Goal: Information Seeking & Learning: Learn about a topic

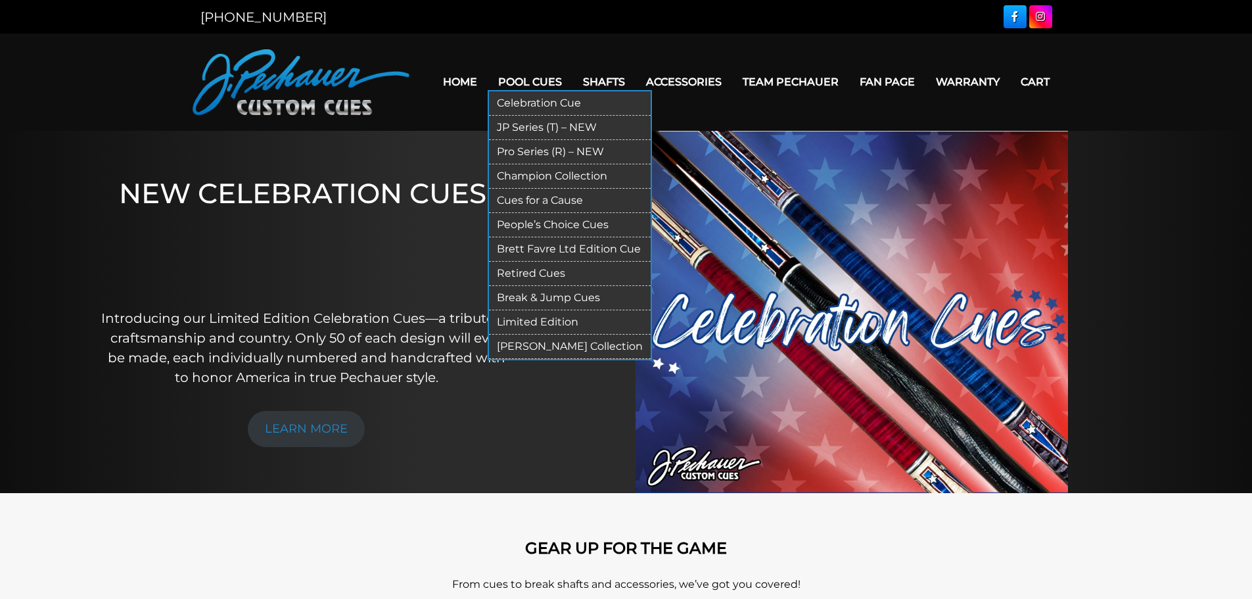
click at [542, 269] on link "Retired Cues" at bounding box center [570, 274] width 162 height 24
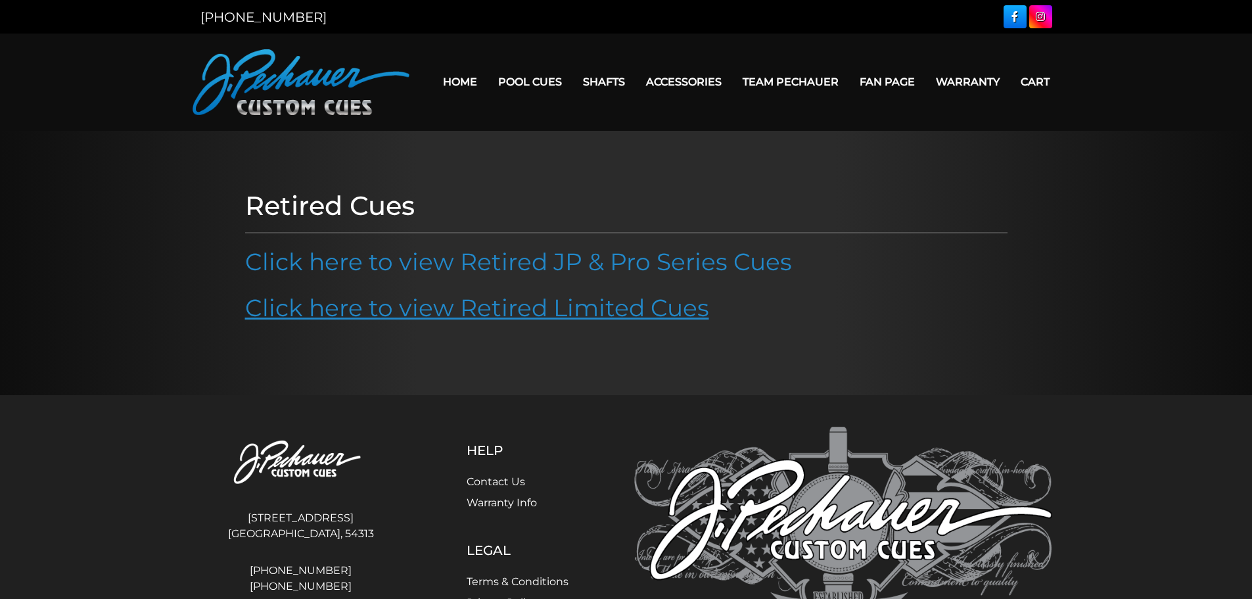
click at [498, 306] on link "Click here to view Retired Limited Cues" at bounding box center [477, 307] width 464 height 29
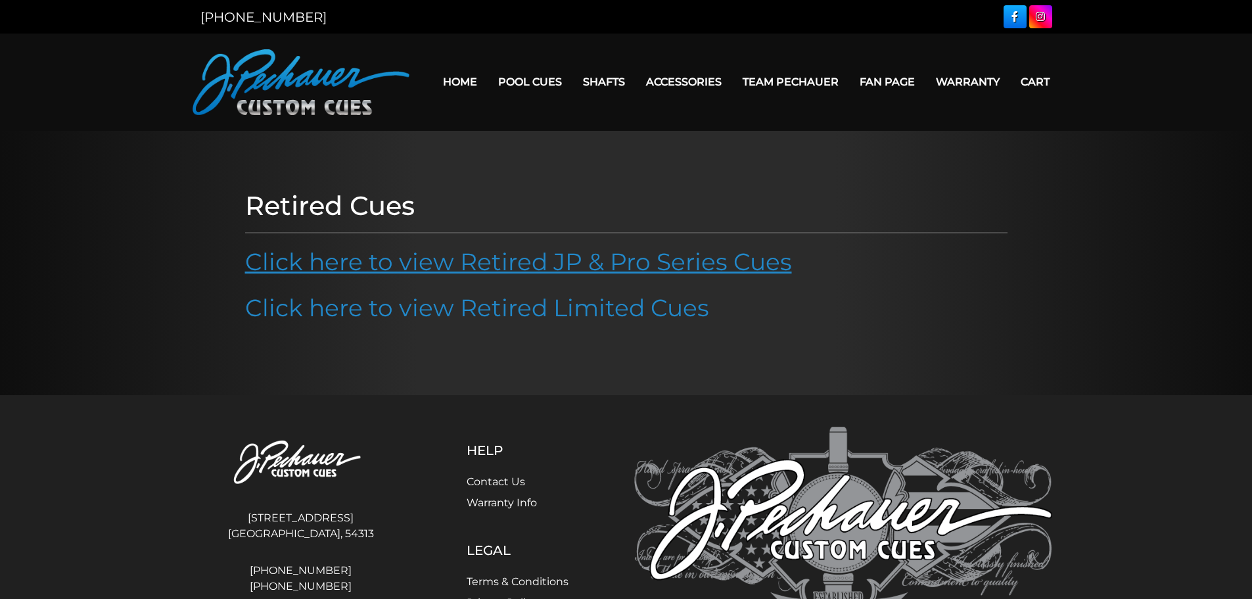
click at [477, 267] on link "Click here to view Retired JP & Pro Series Cues" at bounding box center [518, 261] width 547 height 29
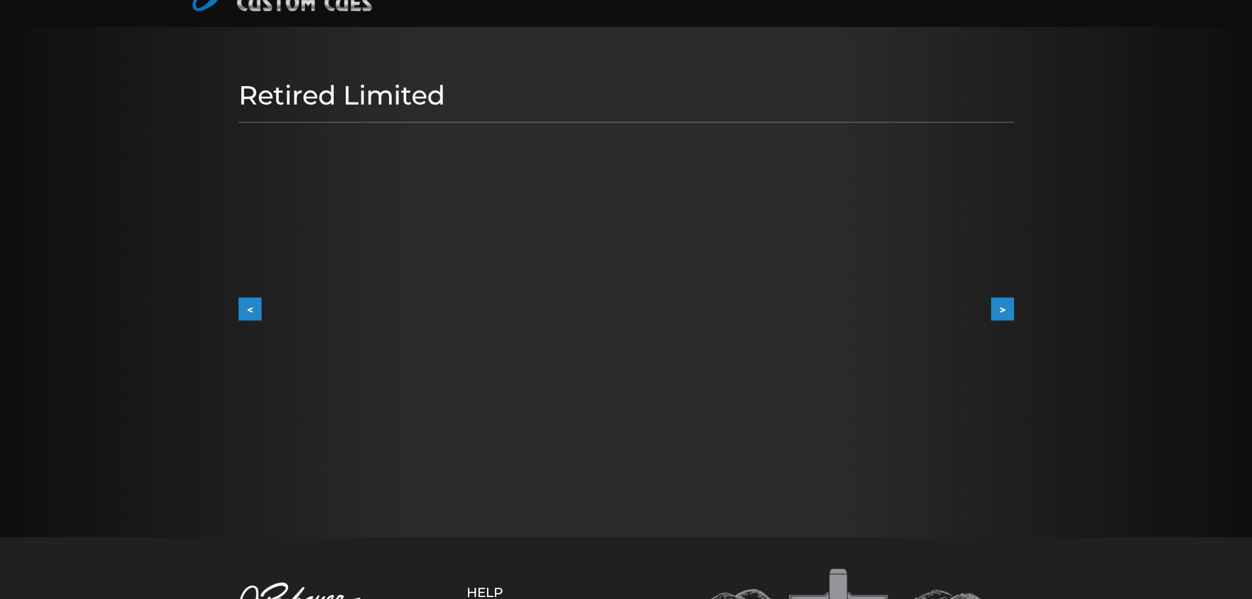
scroll to position [131, 0]
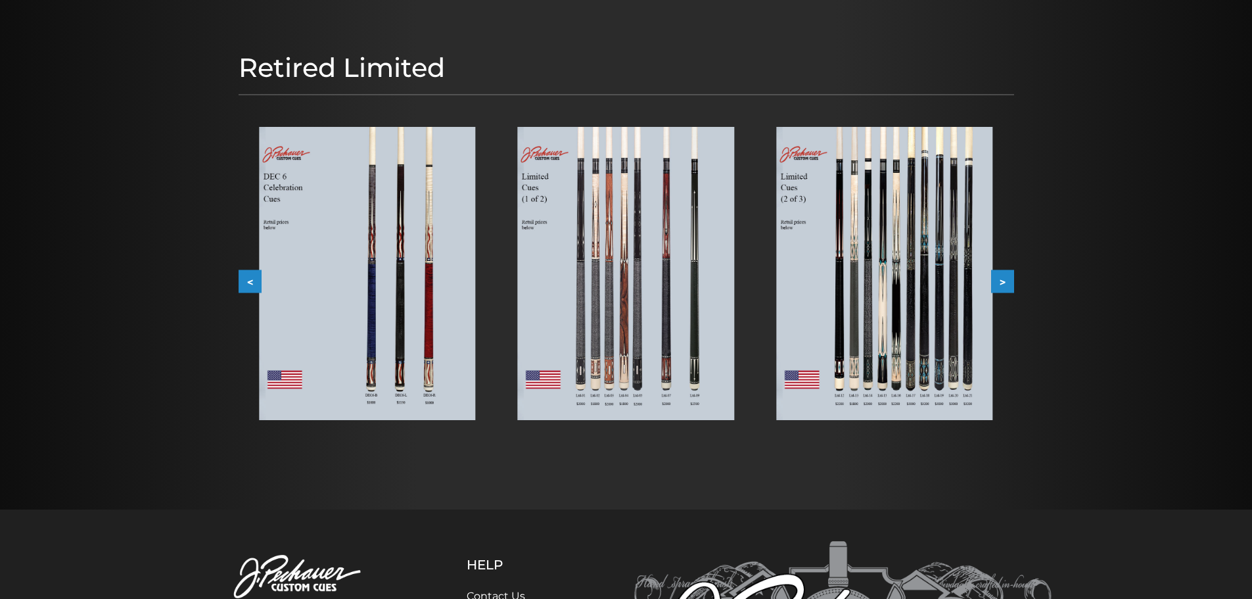
click at [872, 337] on img at bounding box center [884, 273] width 216 height 293
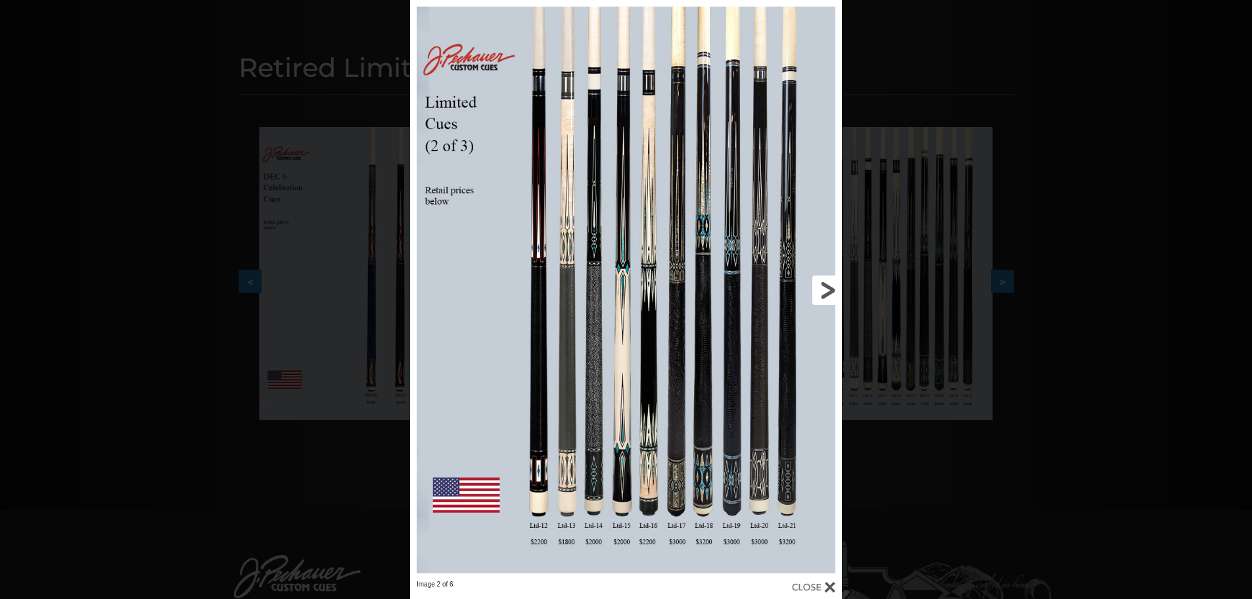
click at [818, 285] on link at bounding box center [744, 290] width 195 height 580
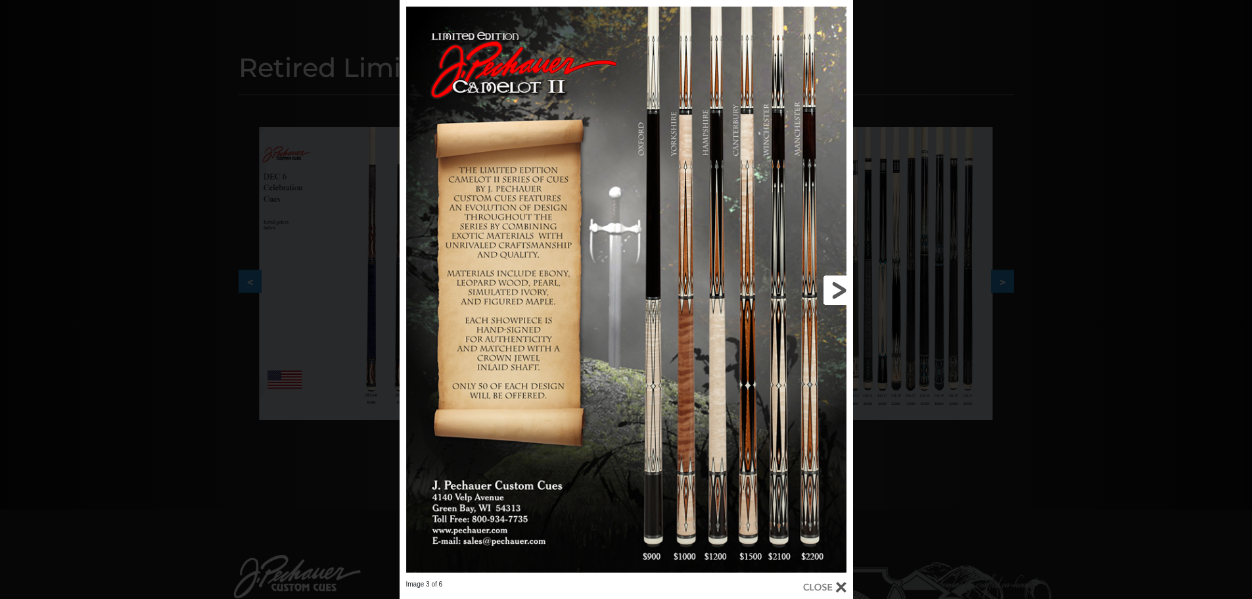
click at [839, 288] on link at bounding box center [751, 290] width 204 height 580
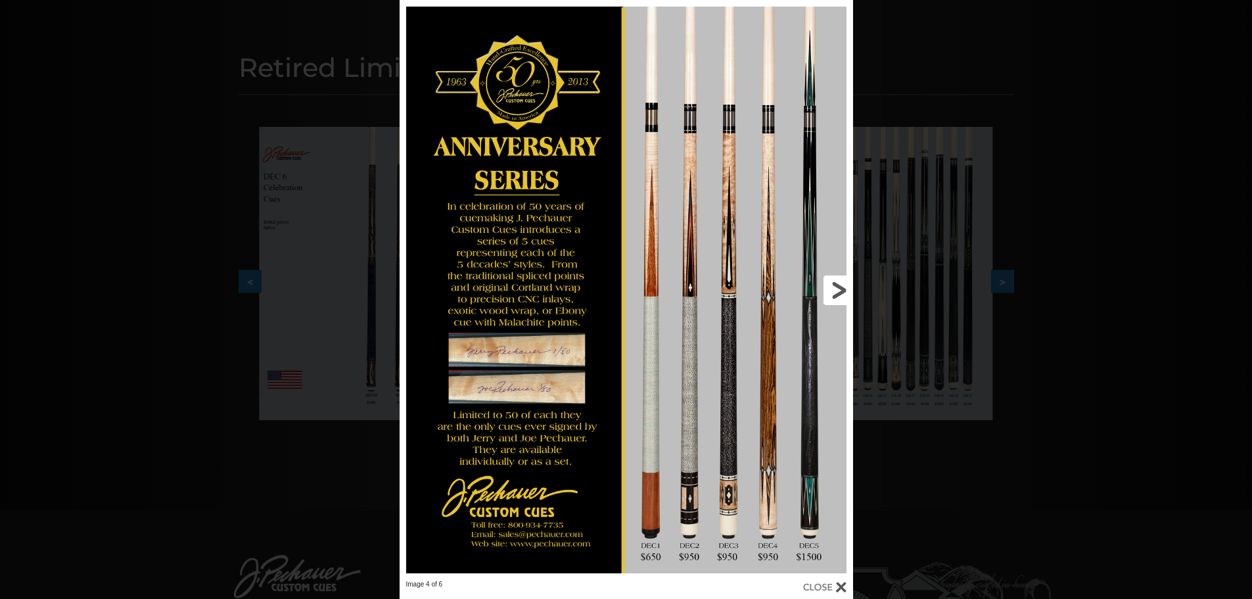
click at [839, 288] on link at bounding box center [751, 290] width 204 height 580
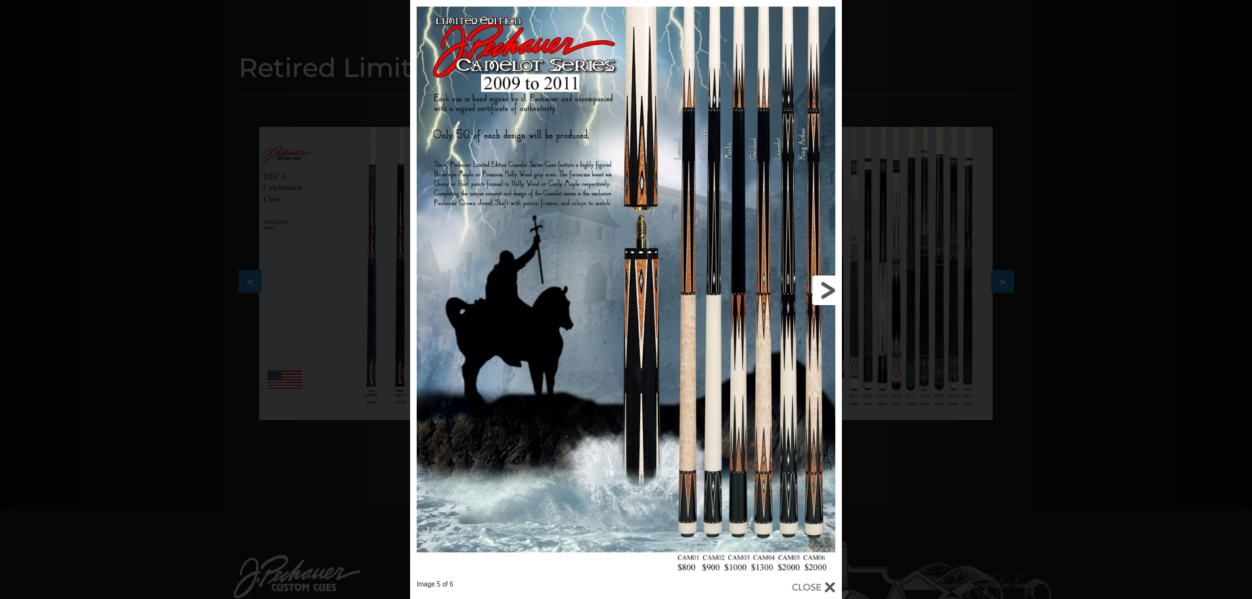
click at [827, 291] on link at bounding box center [744, 290] width 195 height 580
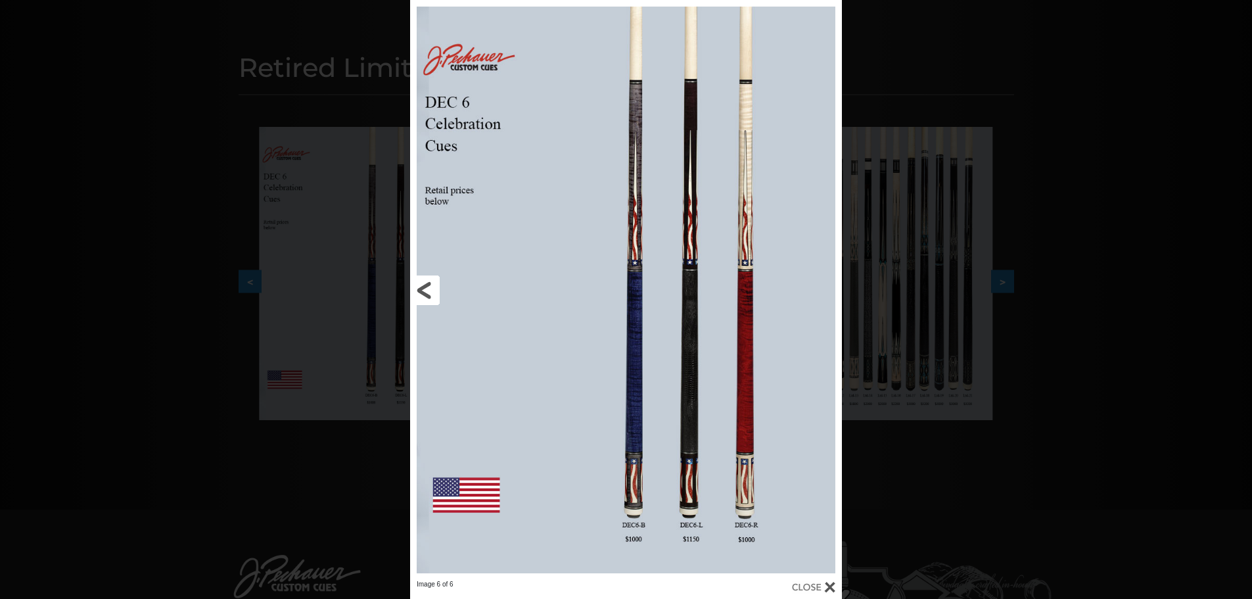
click at [423, 296] on link at bounding box center [507, 290] width 195 height 580
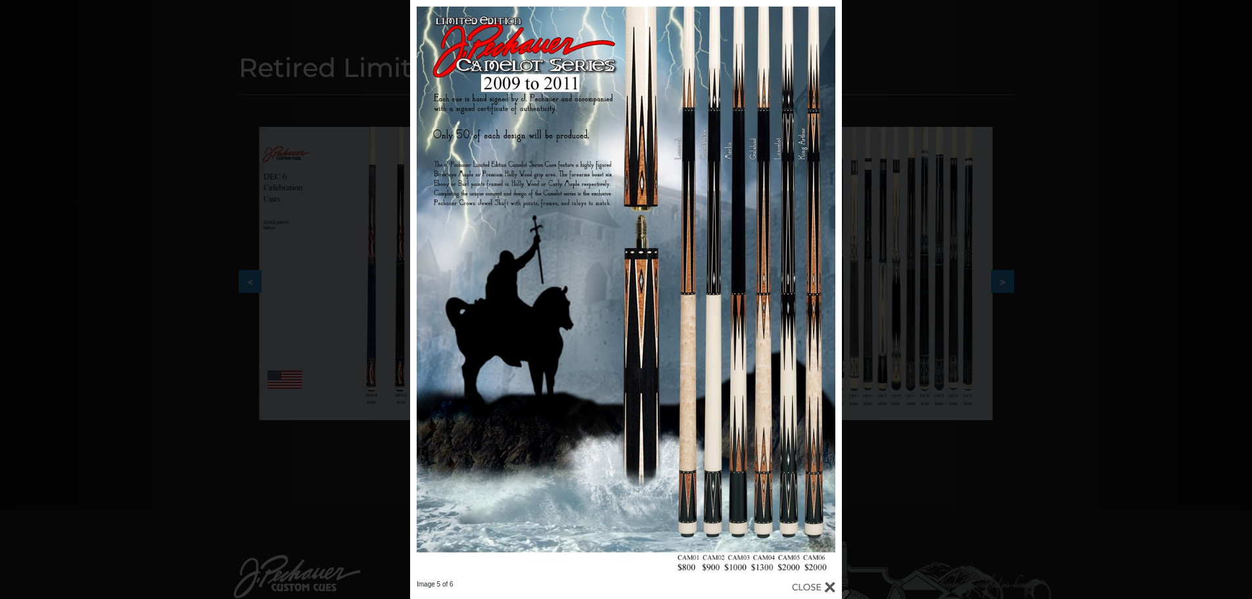
click at [1124, 181] on div "Image 5 of 6" at bounding box center [626, 299] width 1252 height 599
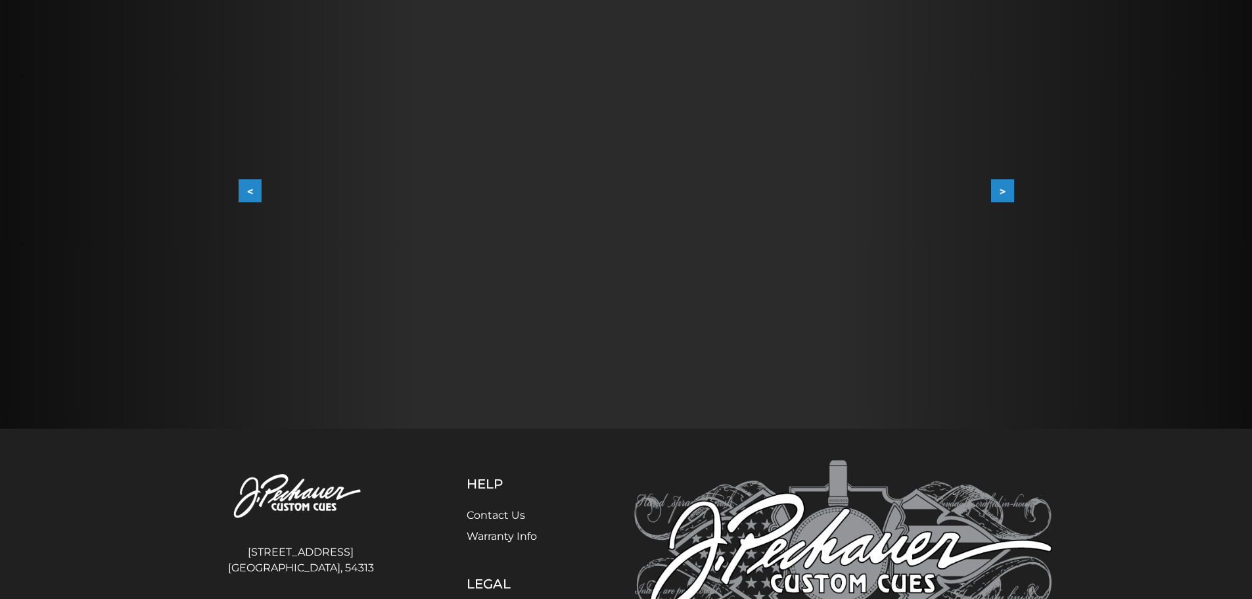
scroll to position [263, 0]
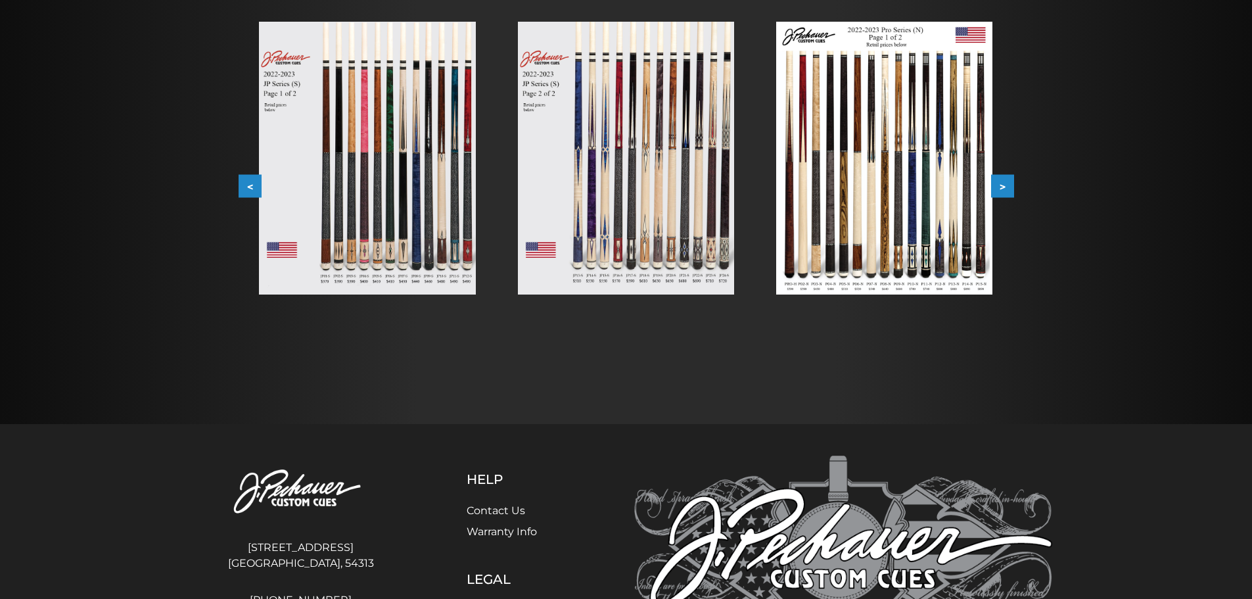
click at [1000, 181] on button ">" at bounding box center [1002, 186] width 23 height 23
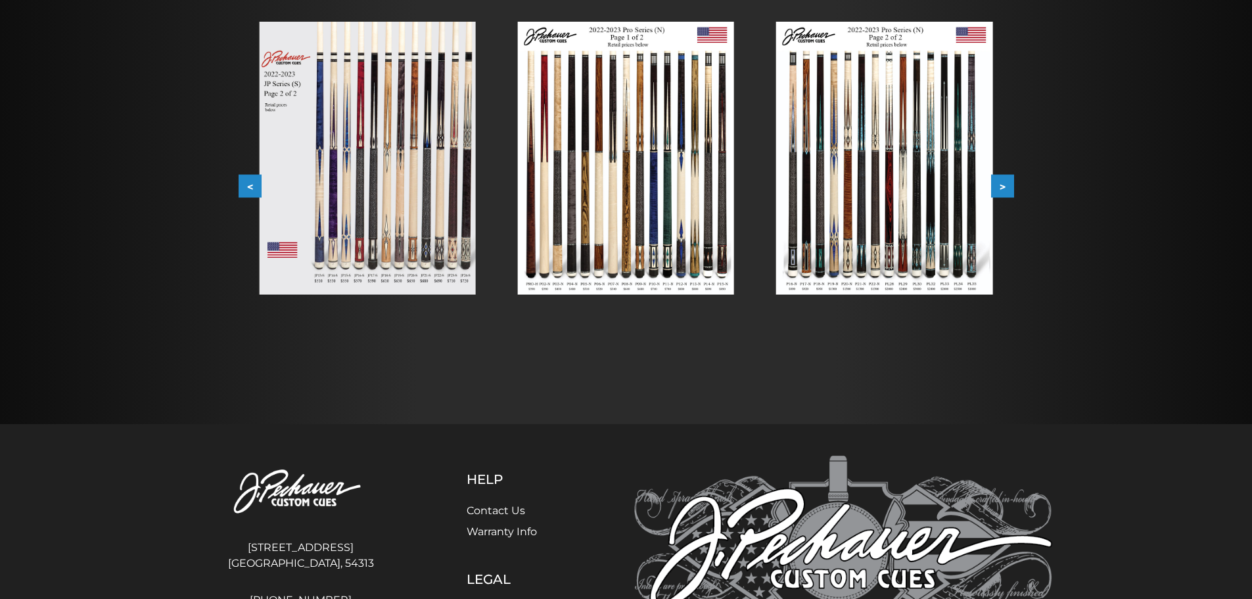
click at [1000, 181] on button ">" at bounding box center [1002, 186] width 23 height 23
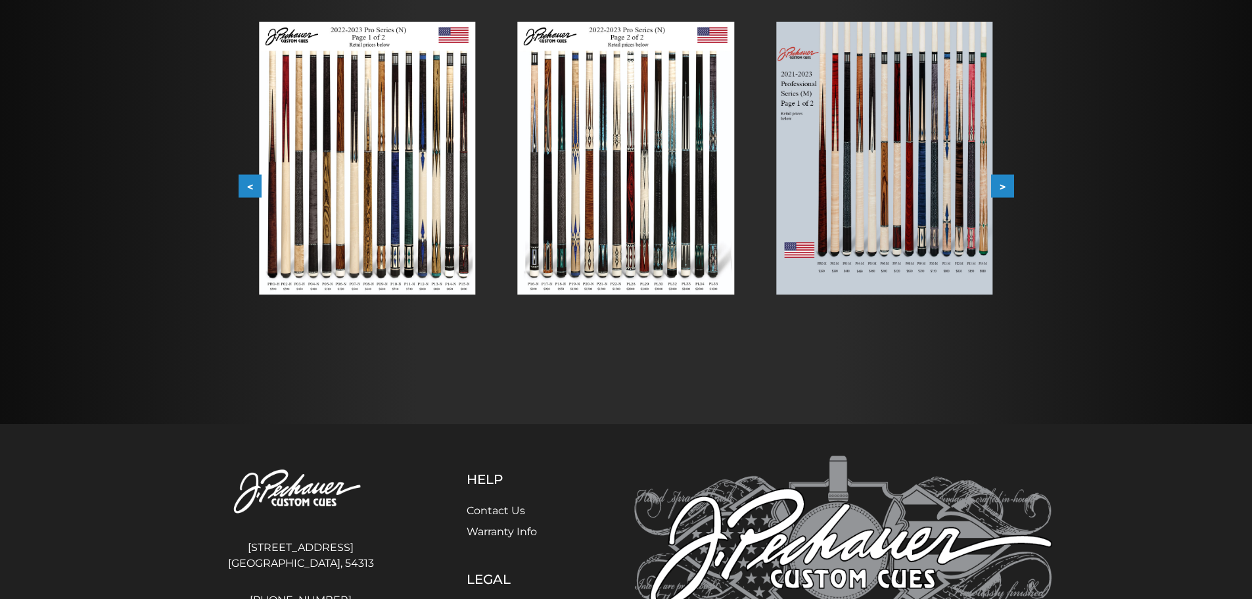
click at [1000, 181] on button ">" at bounding box center [1002, 186] width 23 height 23
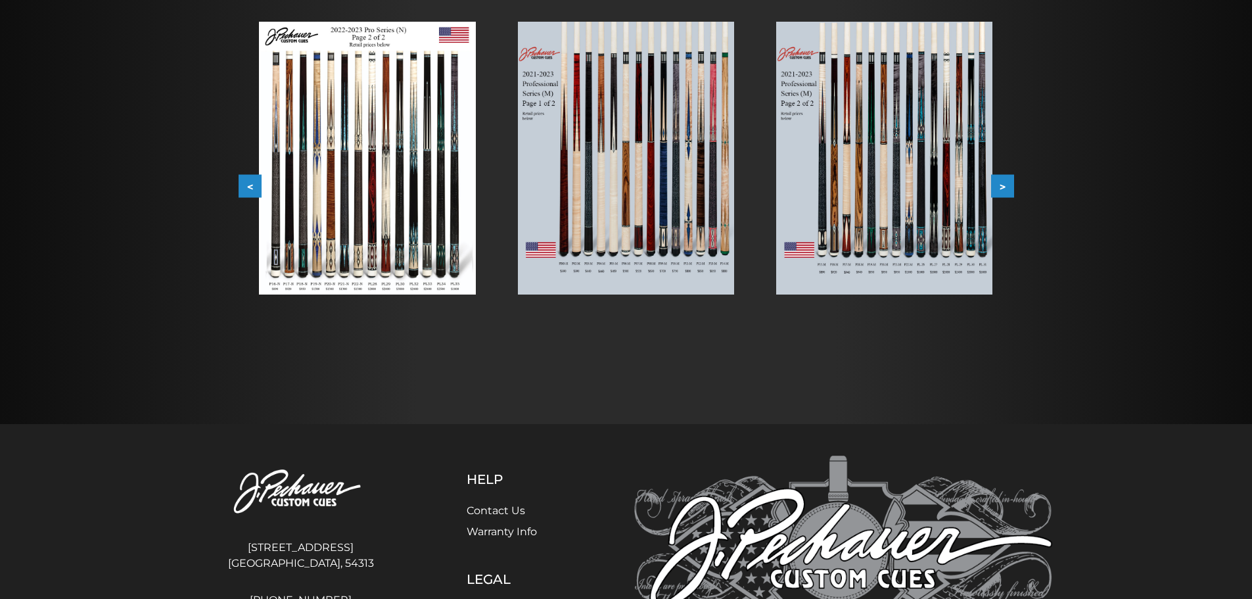
click at [1000, 181] on button ">" at bounding box center [1002, 186] width 23 height 23
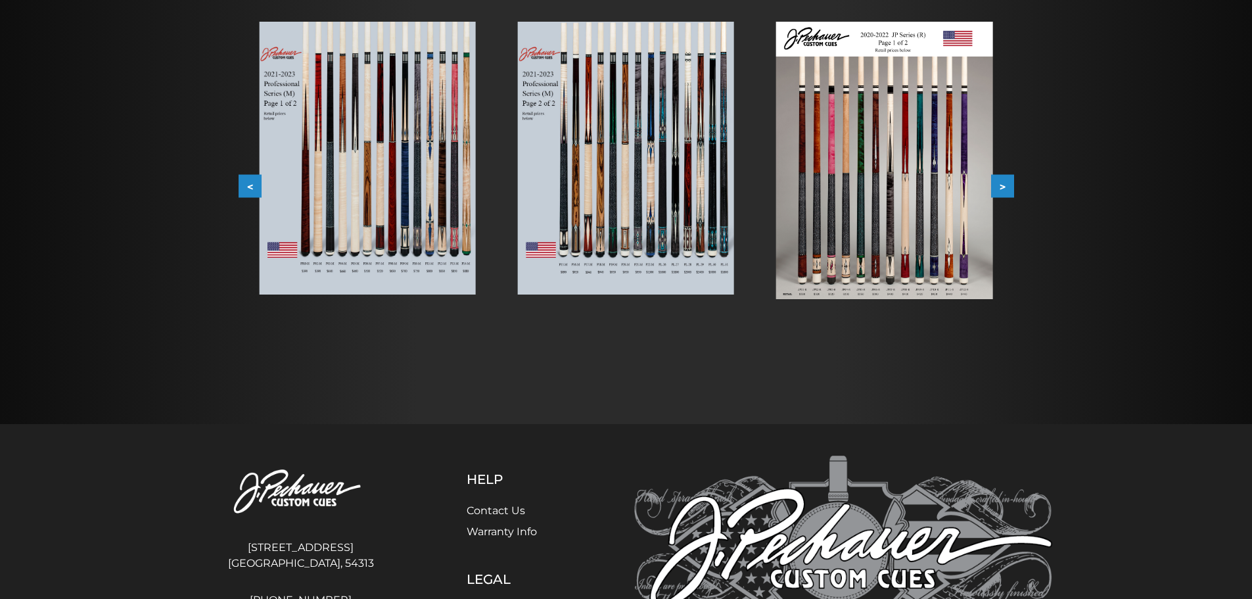
click at [1000, 181] on button ">" at bounding box center [1002, 186] width 23 height 23
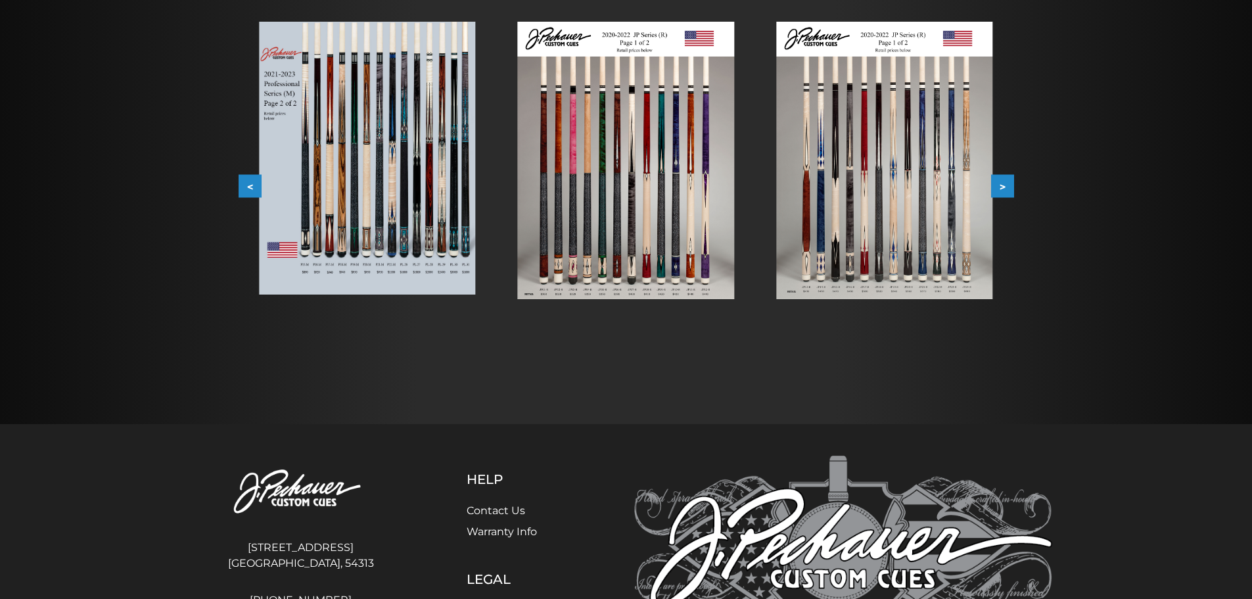
click at [1000, 181] on button ">" at bounding box center [1002, 186] width 23 height 23
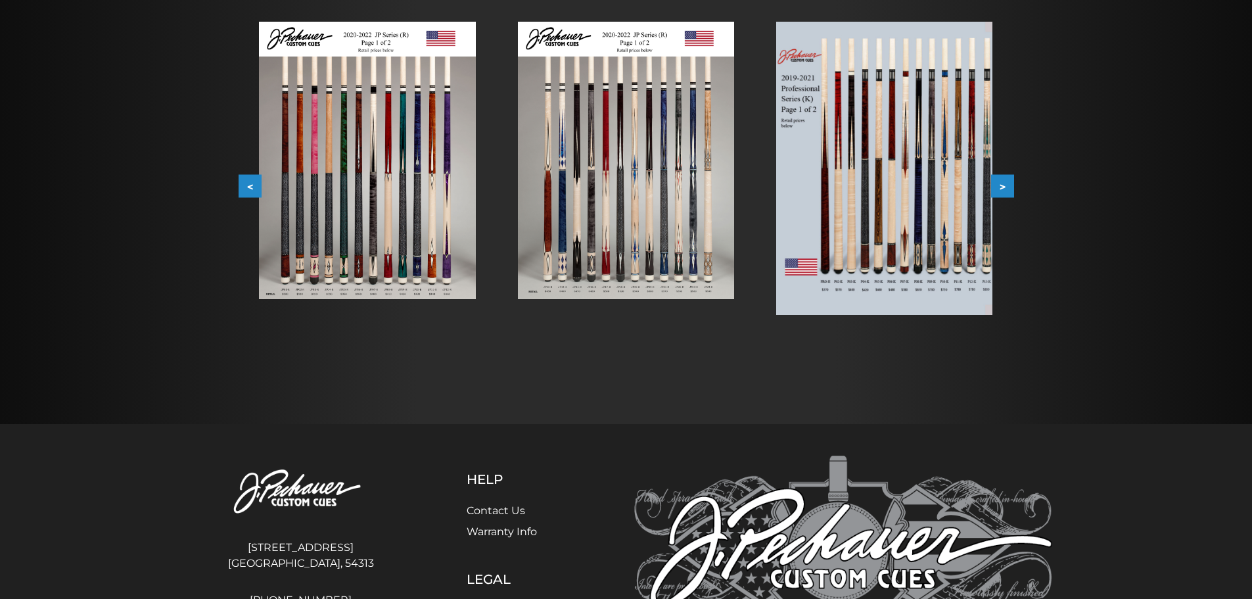
click at [1000, 181] on button ">" at bounding box center [1002, 186] width 23 height 23
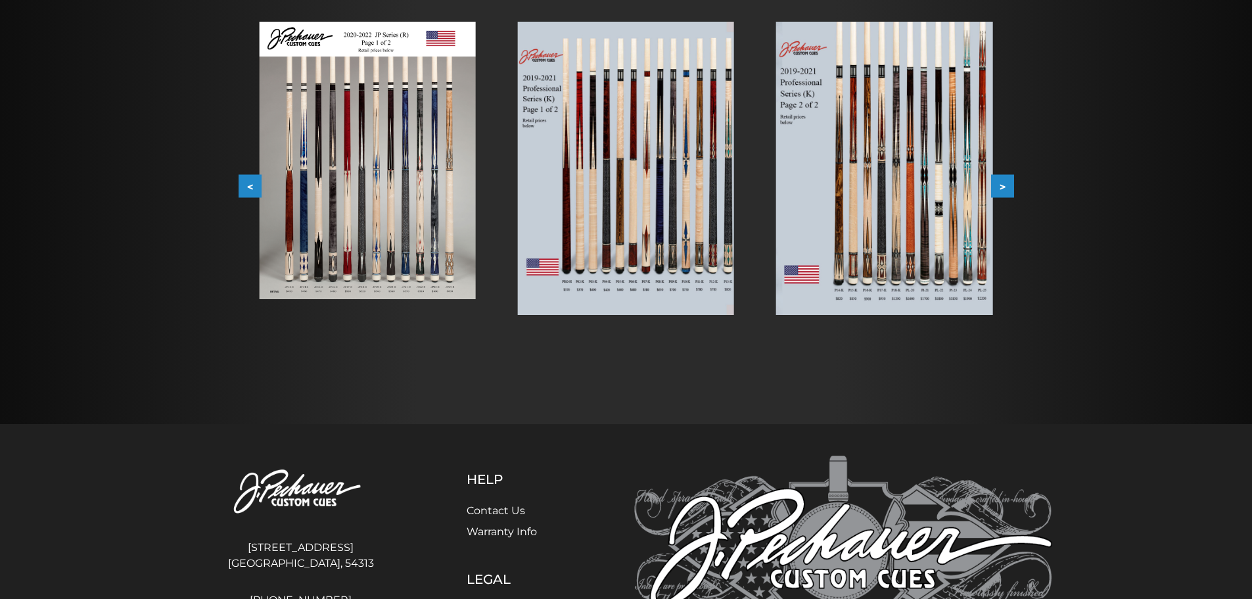
click at [1000, 181] on button ">" at bounding box center [1002, 186] width 23 height 23
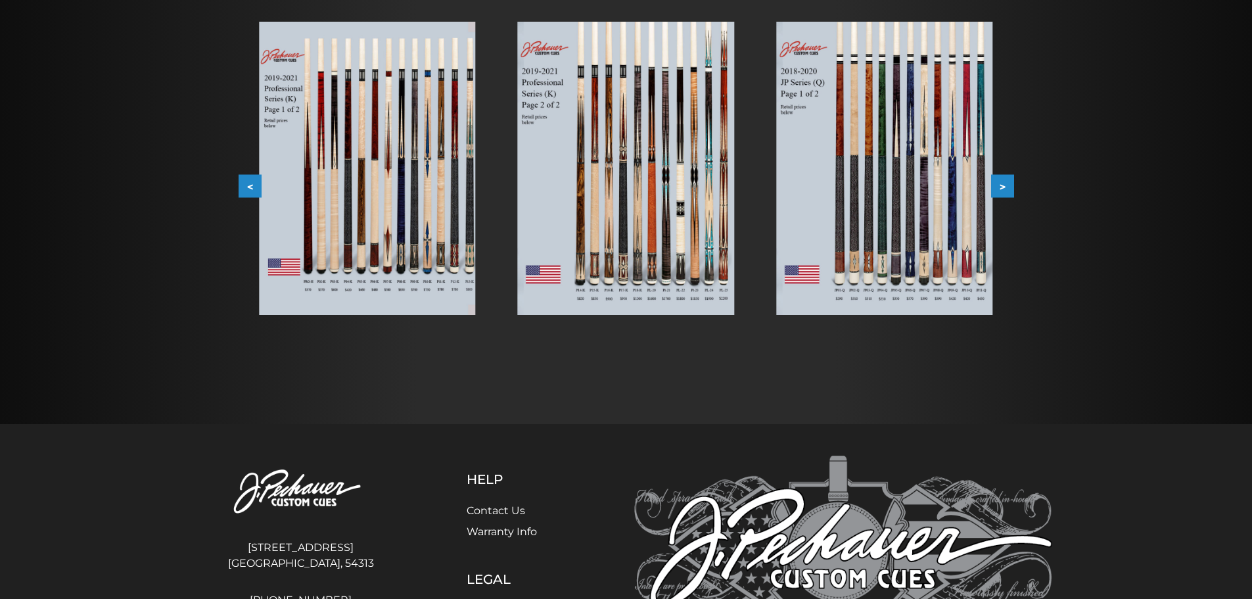
click at [1000, 181] on button ">" at bounding box center [1002, 186] width 23 height 23
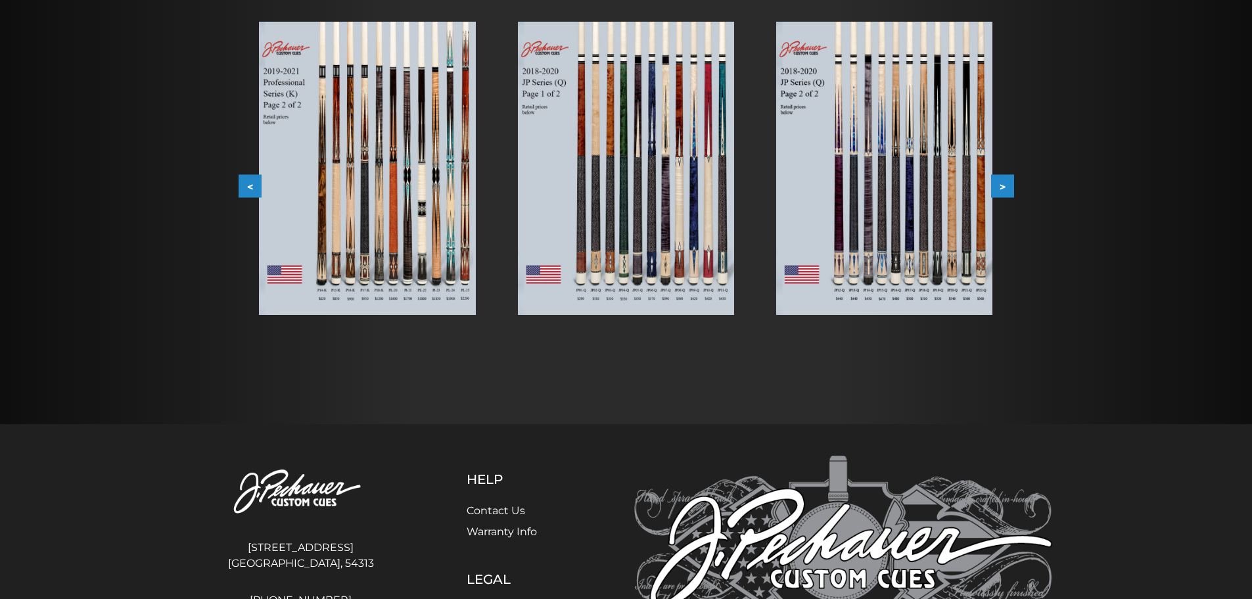
click at [1006, 191] on button ">" at bounding box center [1002, 186] width 23 height 23
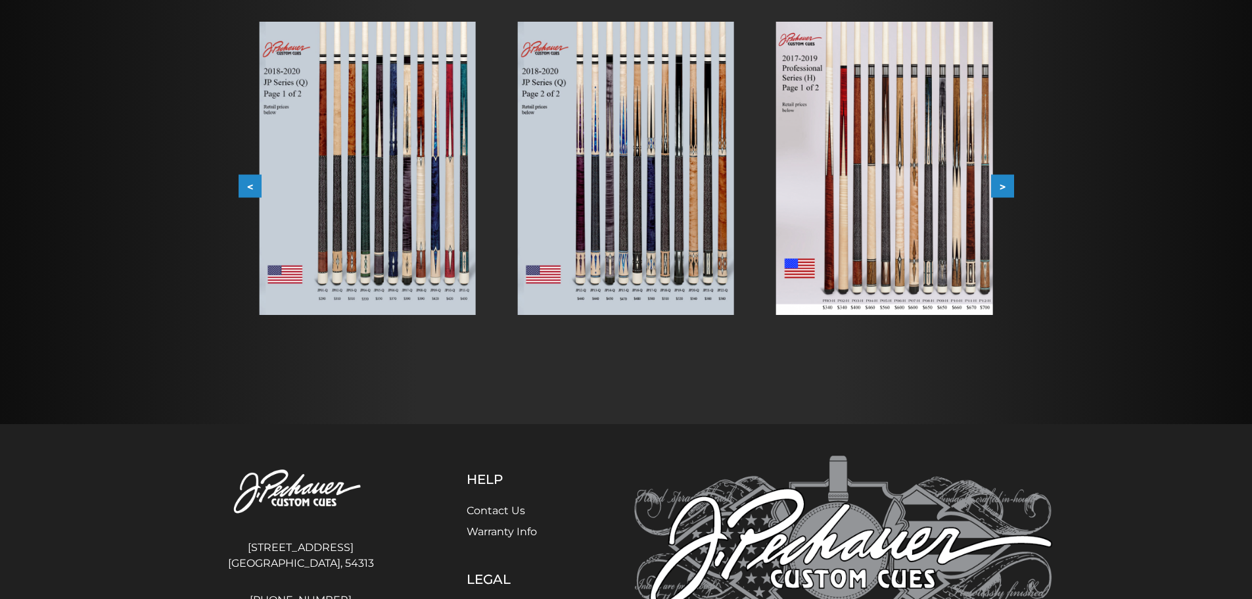
click at [1006, 191] on button ">" at bounding box center [1002, 186] width 23 height 23
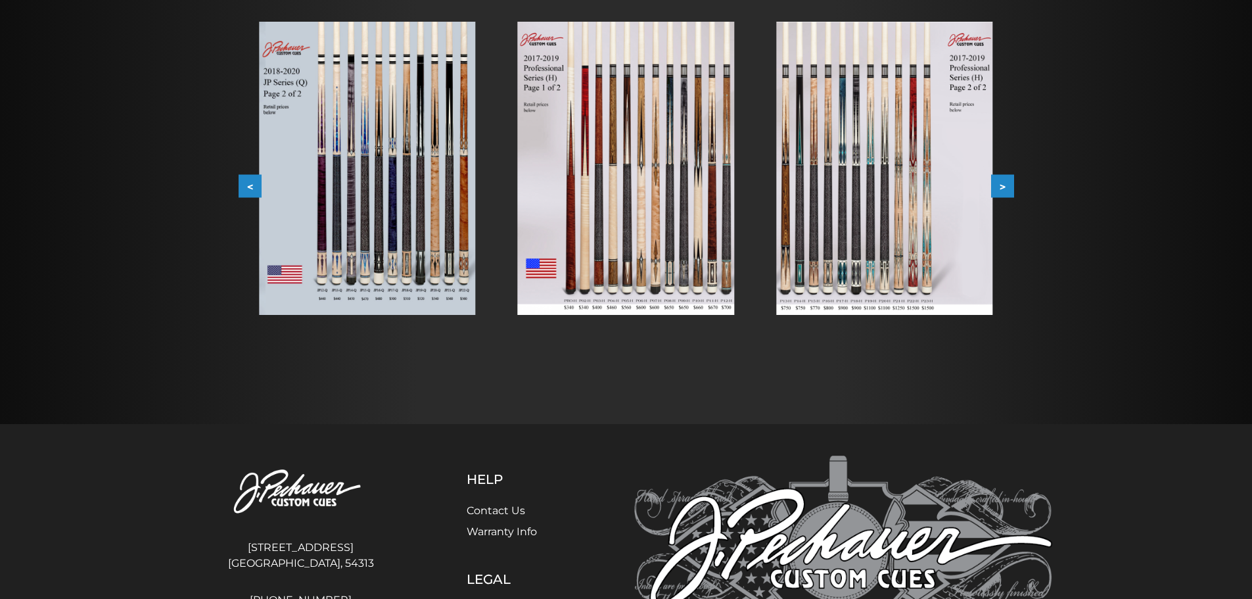
click at [1006, 191] on button ">" at bounding box center [1002, 186] width 23 height 23
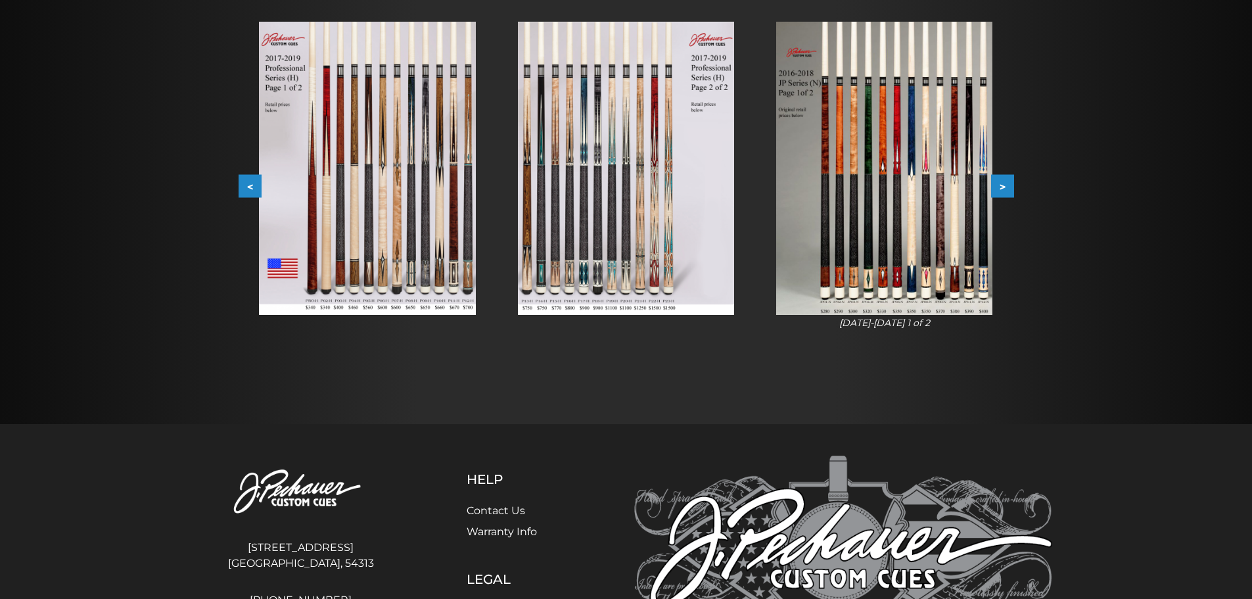
click at [1006, 191] on button ">" at bounding box center [1002, 186] width 23 height 23
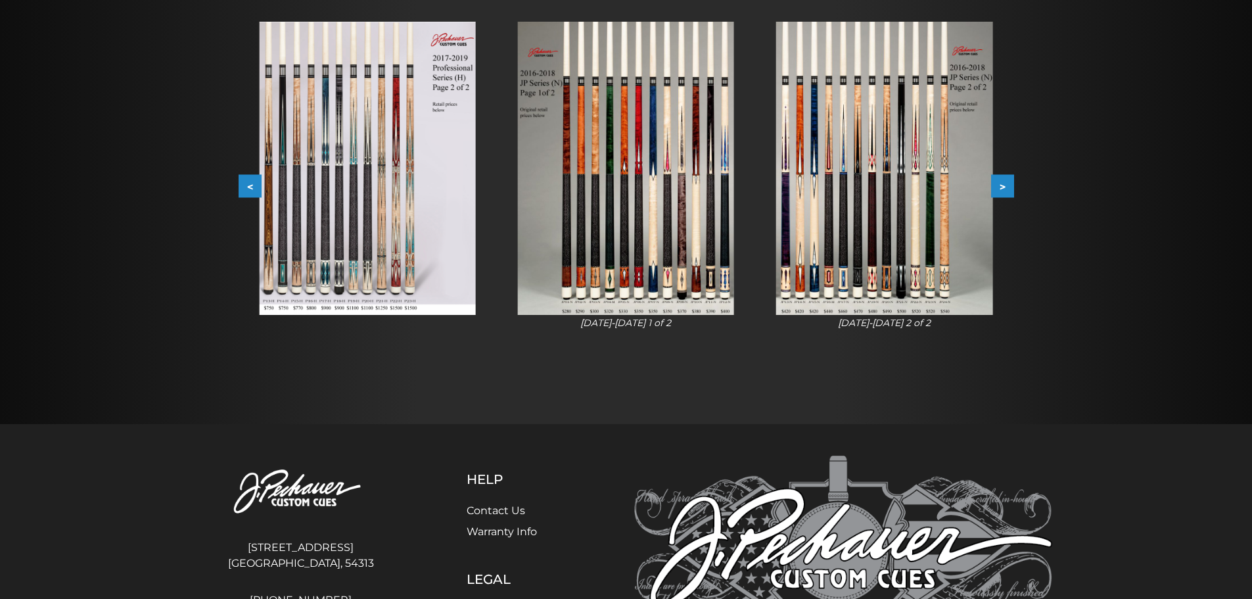
click at [1006, 191] on button ">" at bounding box center [1002, 186] width 23 height 23
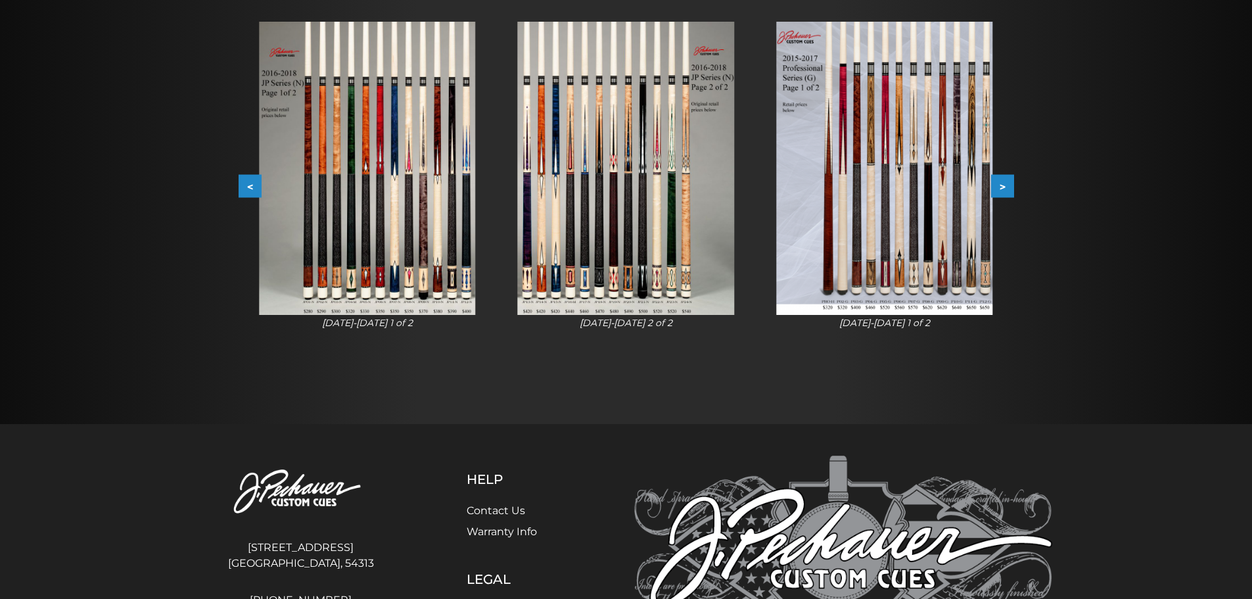
click at [1006, 191] on button ">" at bounding box center [1002, 186] width 23 height 23
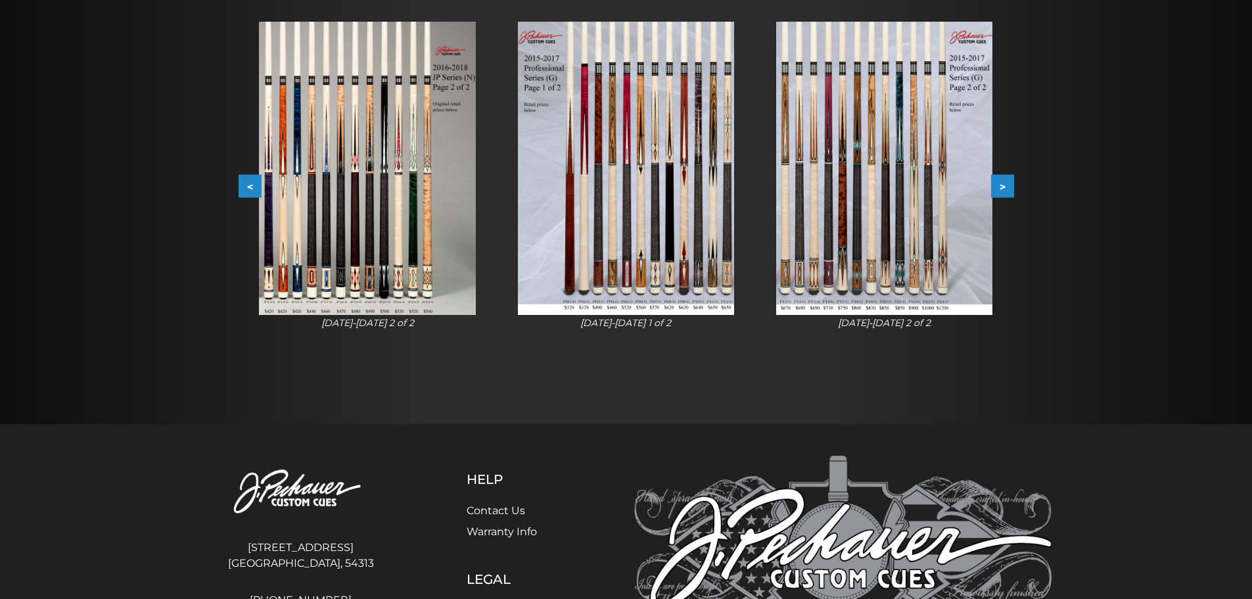
click at [1006, 191] on button ">" at bounding box center [1002, 186] width 23 height 23
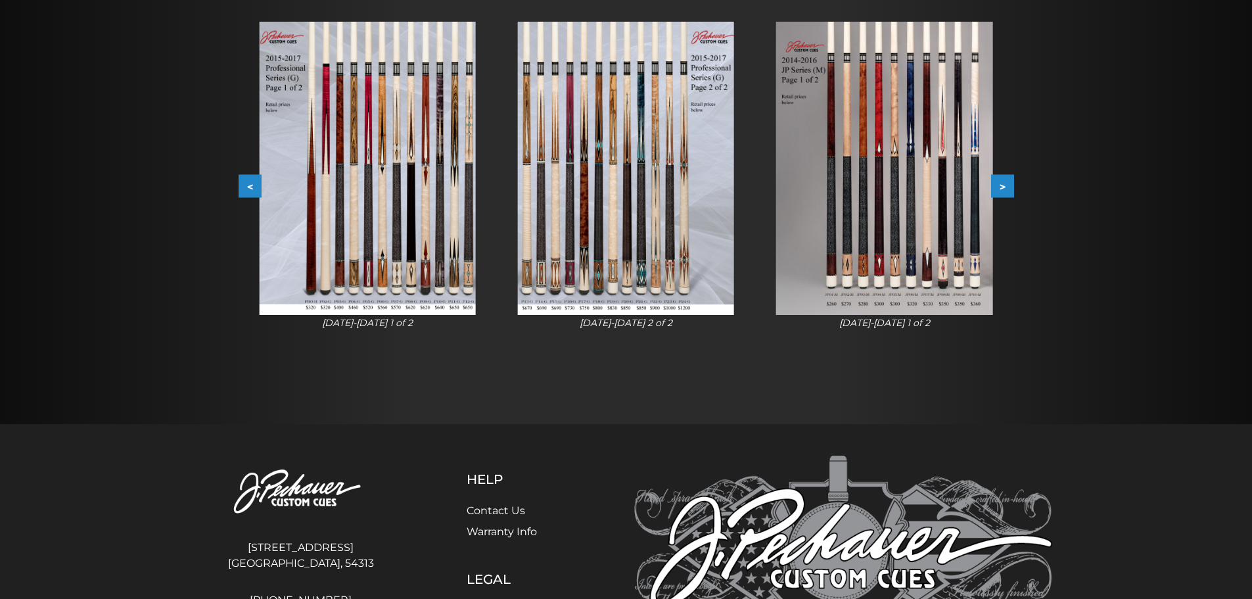
click at [1005, 182] on button ">" at bounding box center [1002, 186] width 23 height 23
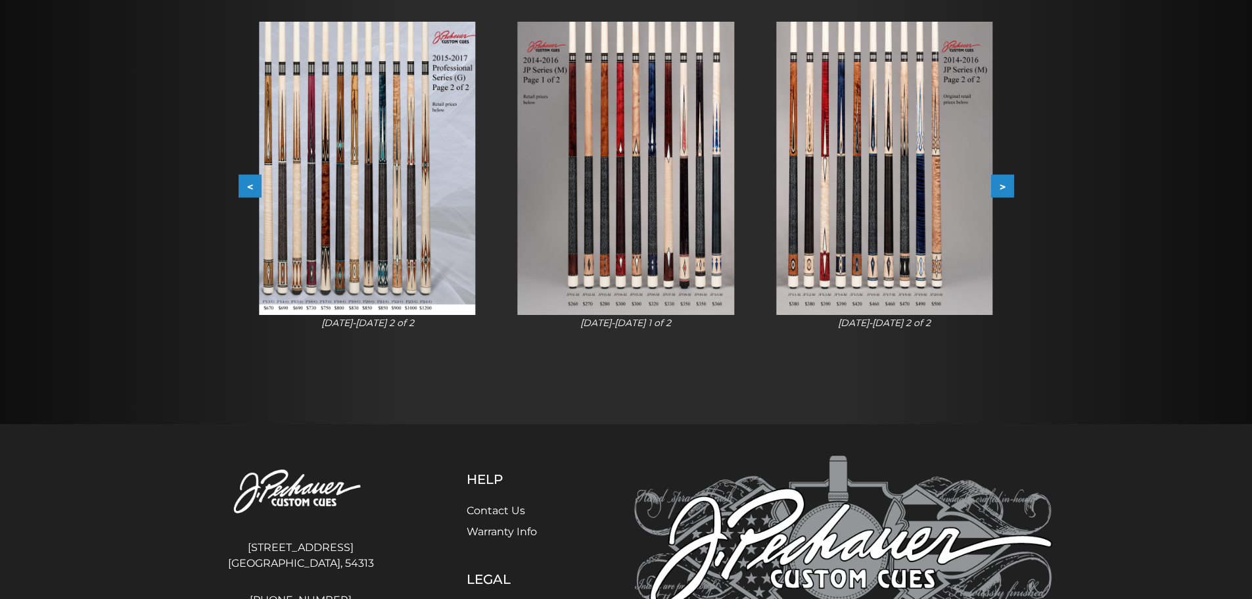
click at [918, 229] on img at bounding box center [884, 168] width 216 height 293
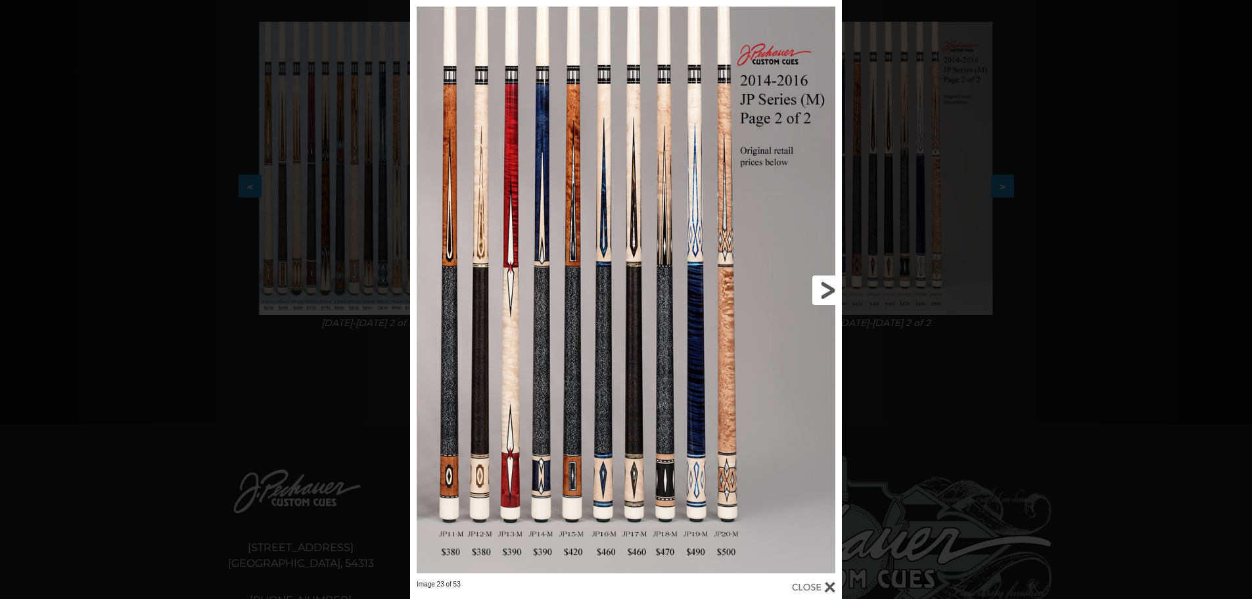
click at [825, 285] on link at bounding box center [744, 290] width 195 height 580
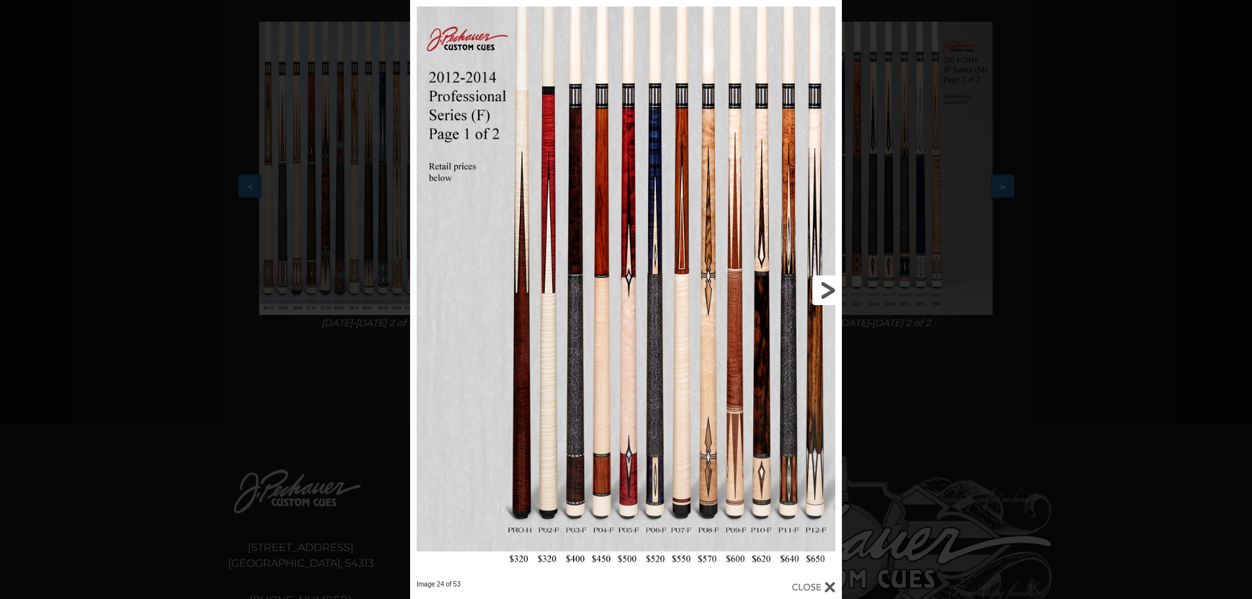
click at [820, 289] on link at bounding box center [744, 290] width 195 height 580
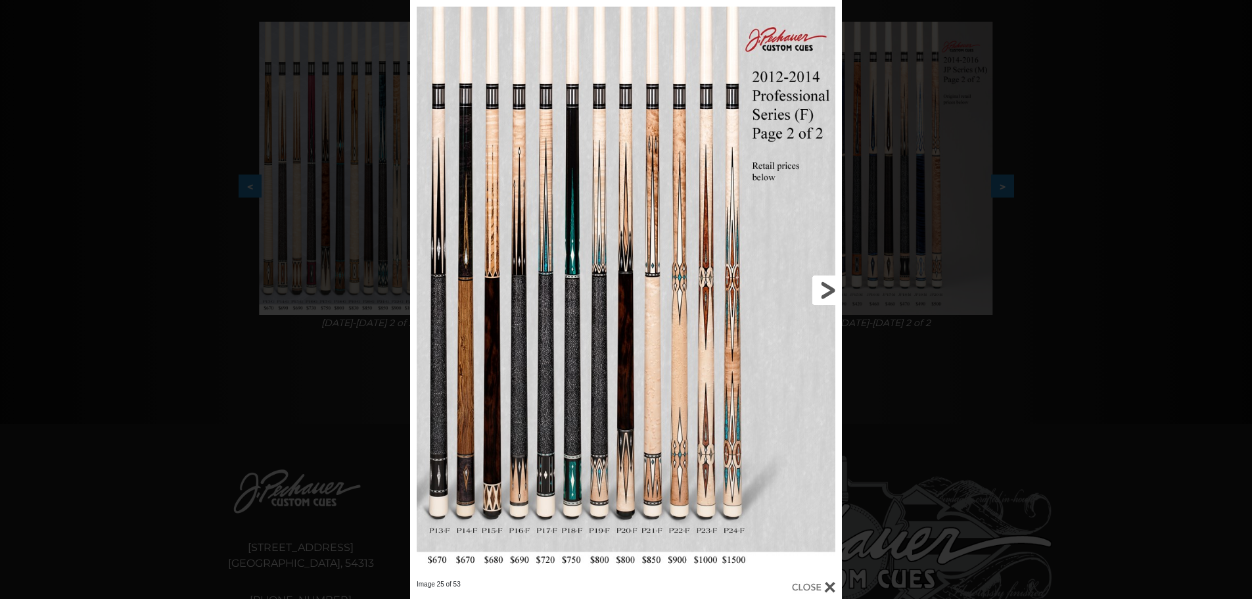
click at [820, 289] on link at bounding box center [744, 290] width 195 height 580
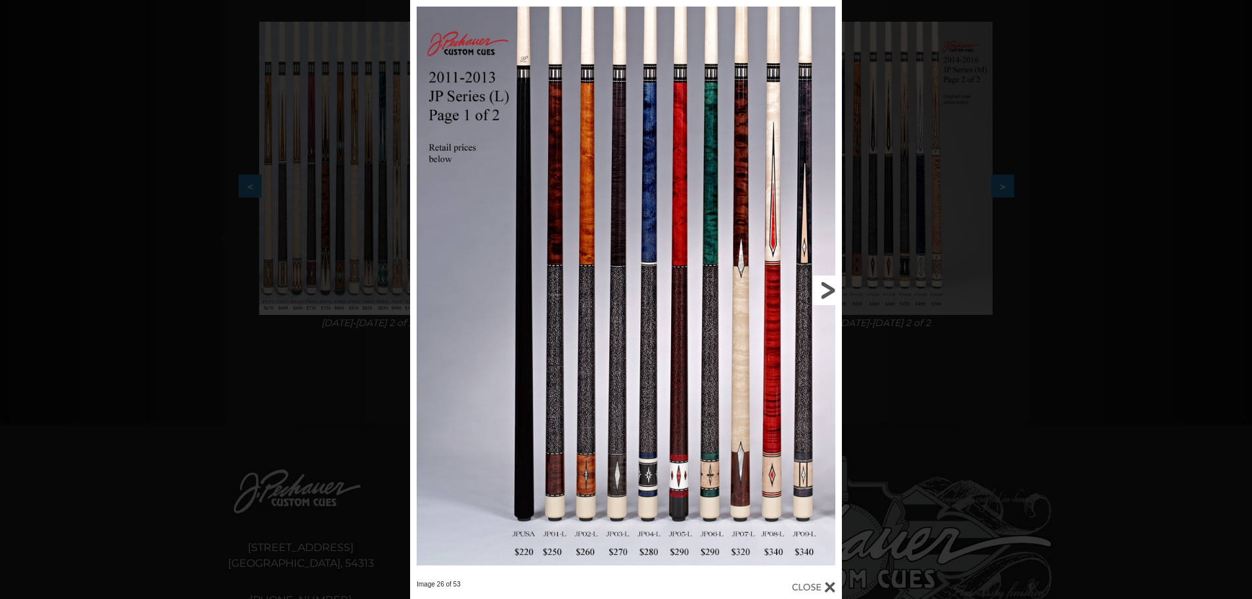
click at [820, 289] on link at bounding box center [744, 290] width 195 height 580
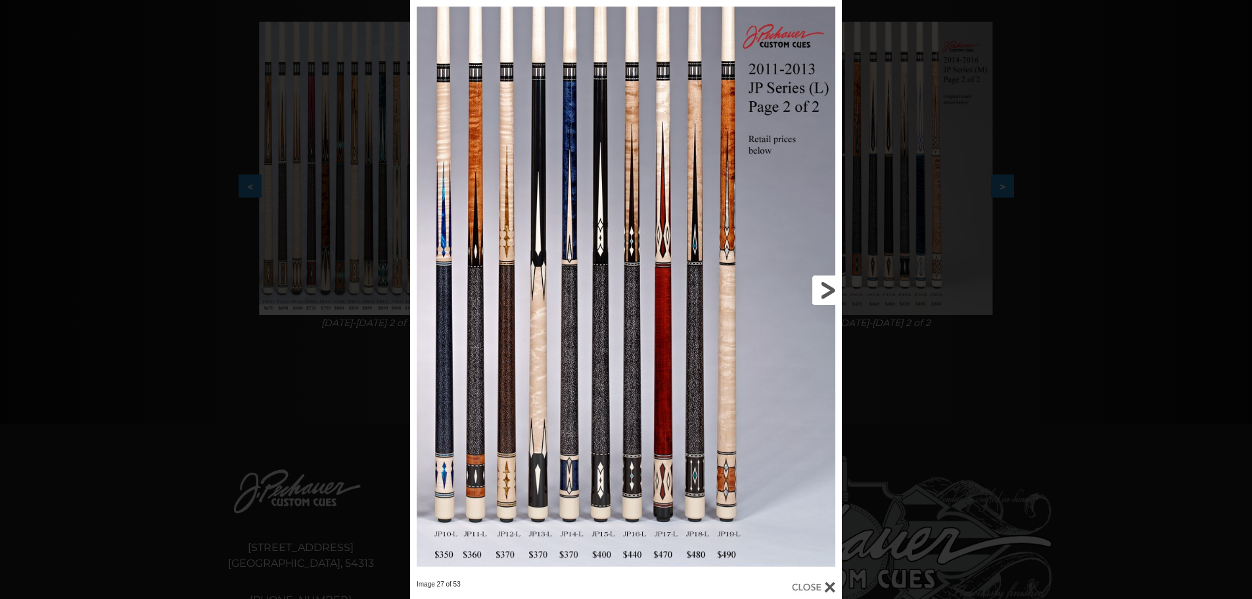
click at [820, 289] on link at bounding box center [744, 290] width 195 height 580
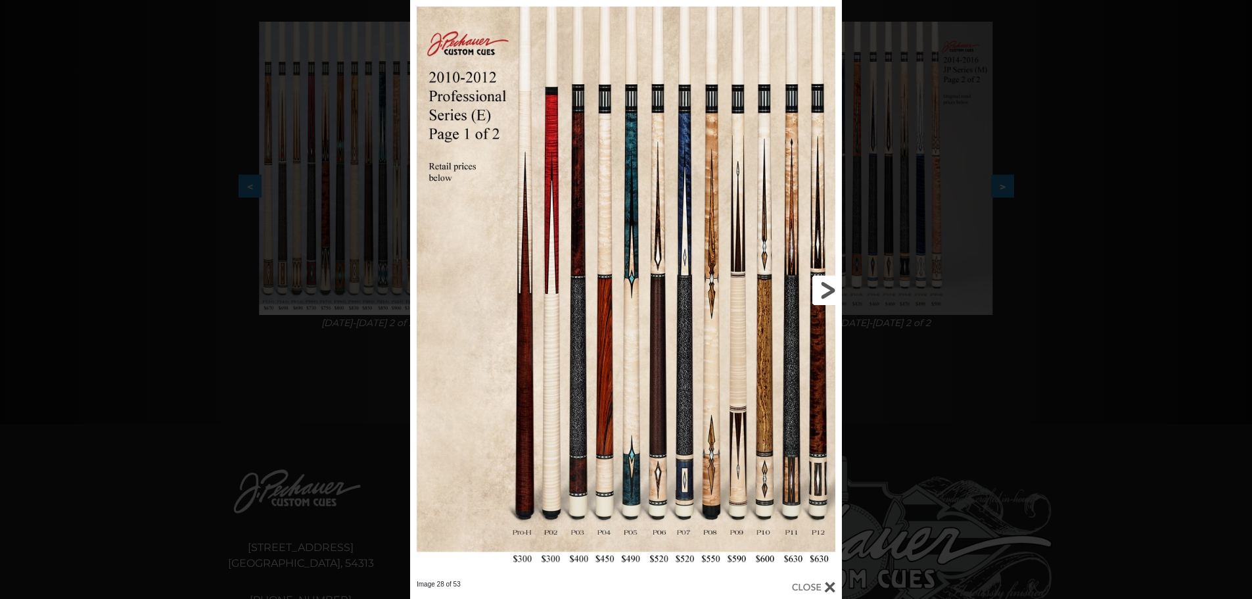
click at [820, 289] on link at bounding box center [744, 290] width 195 height 580
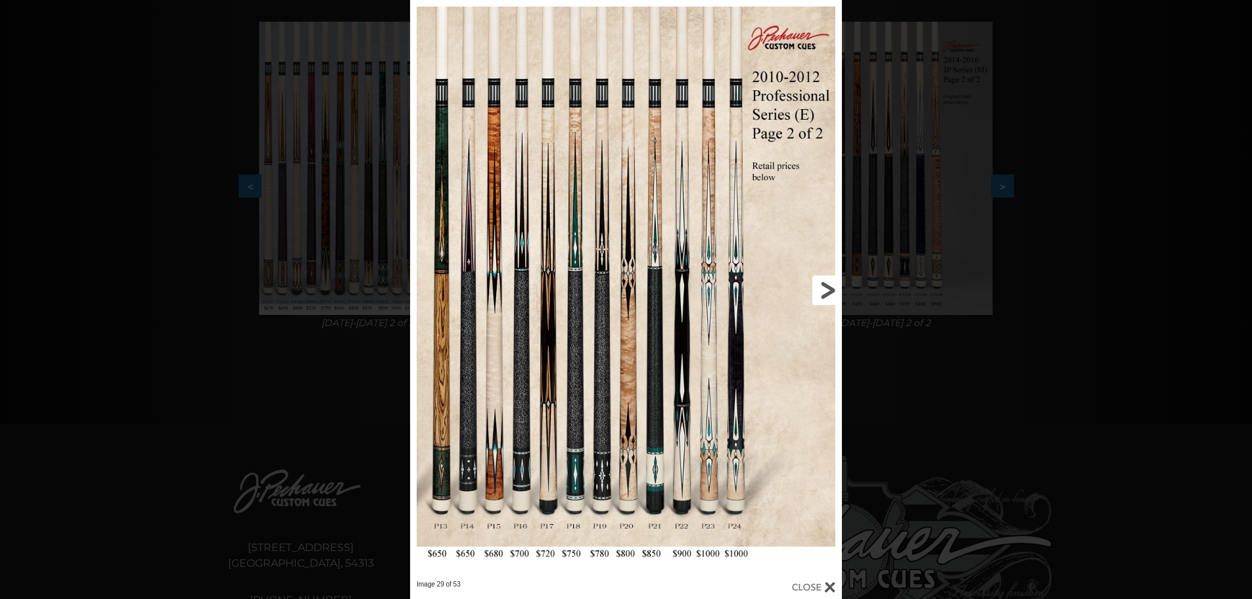
click at [820, 289] on link at bounding box center [744, 290] width 195 height 580
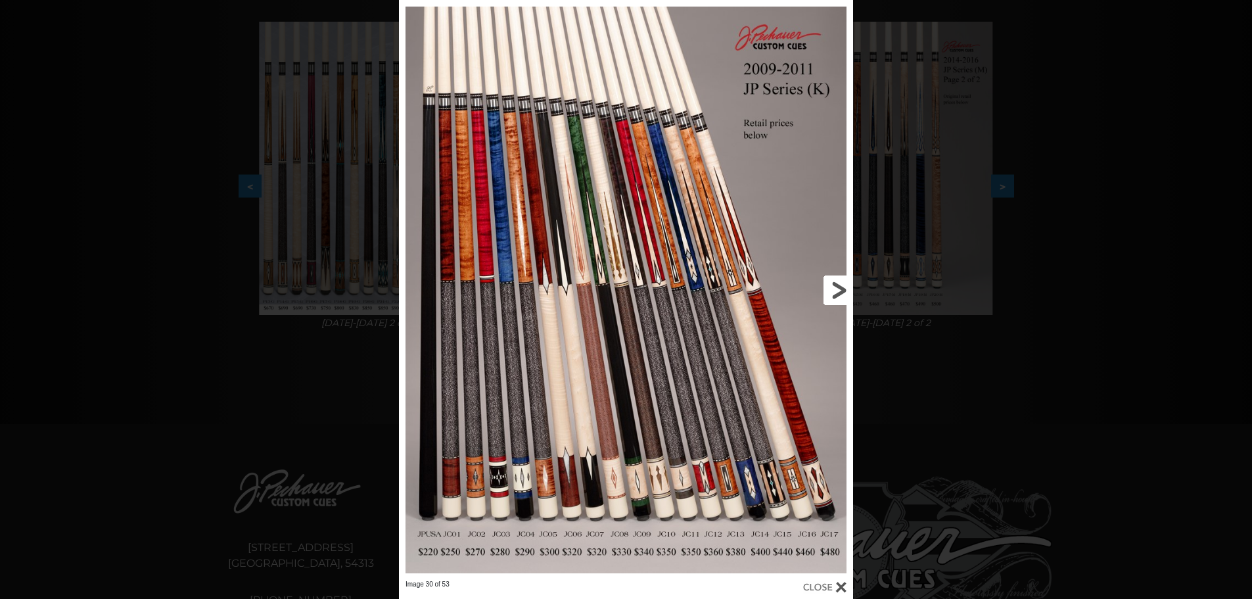
click at [823, 289] on link at bounding box center [751, 290] width 204 height 580
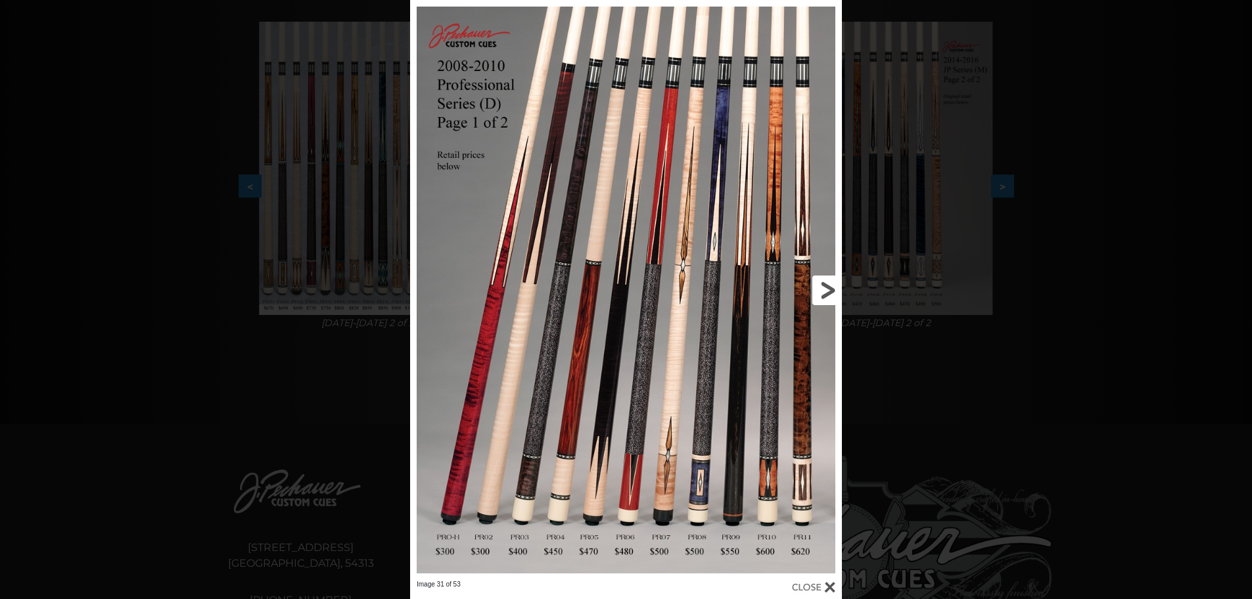
click at [823, 289] on link at bounding box center [744, 290] width 195 height 580
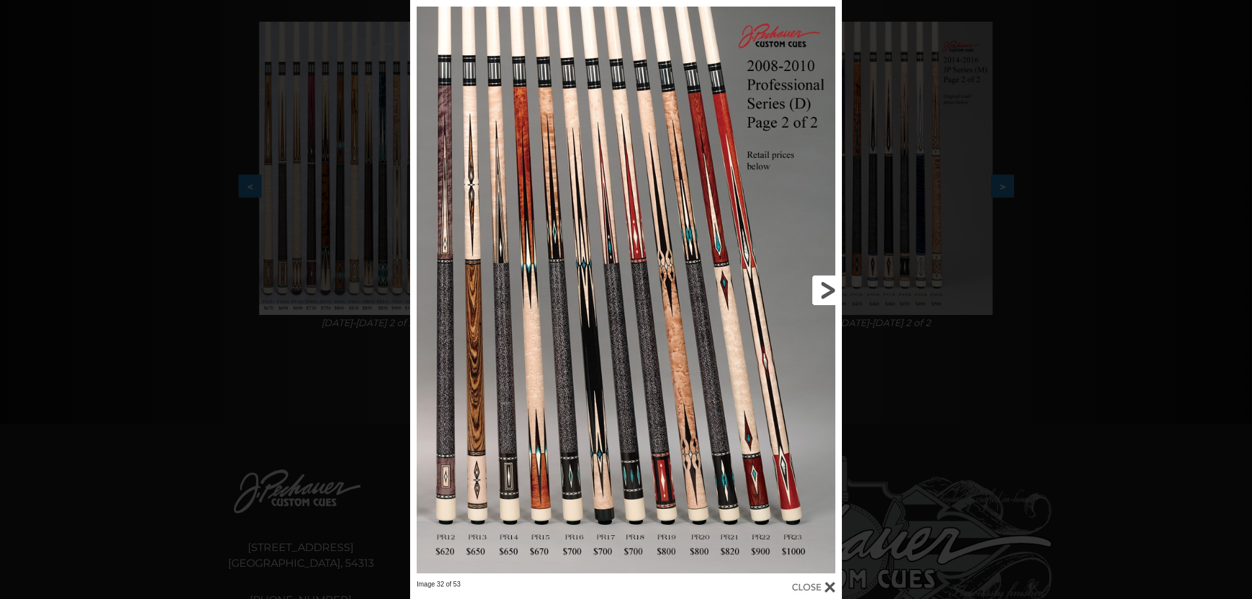
click at [823, 289] on link at bounding box center [744, 290] width 195 height 580
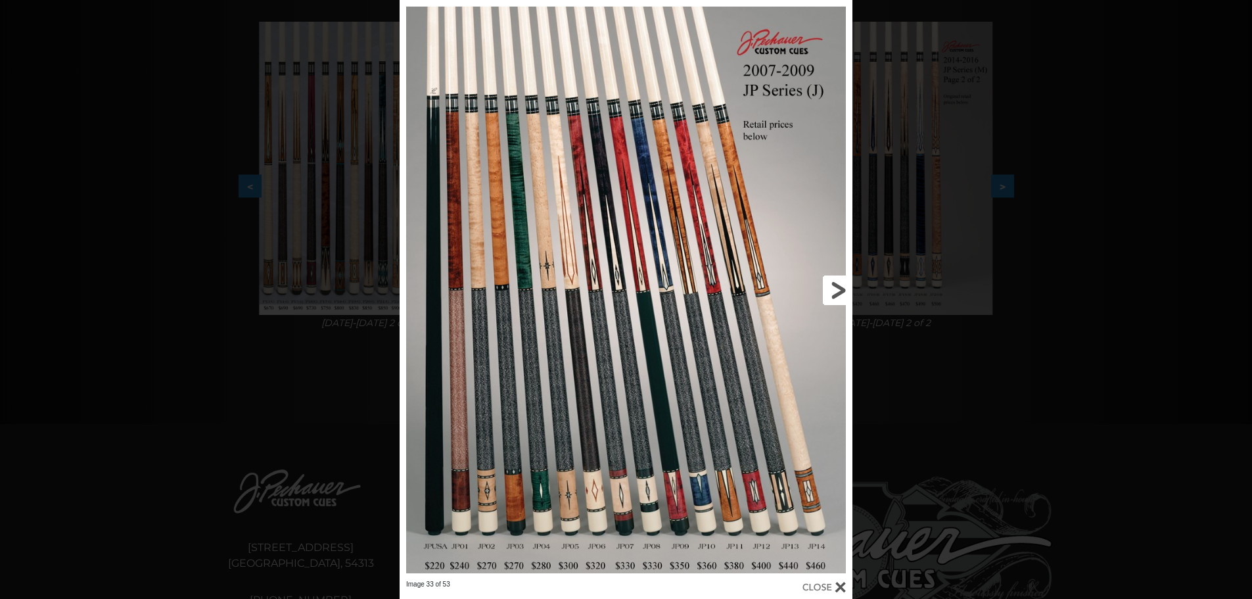
click at [836, 290] on link at bounding box center [751, 290] width 204 height 580
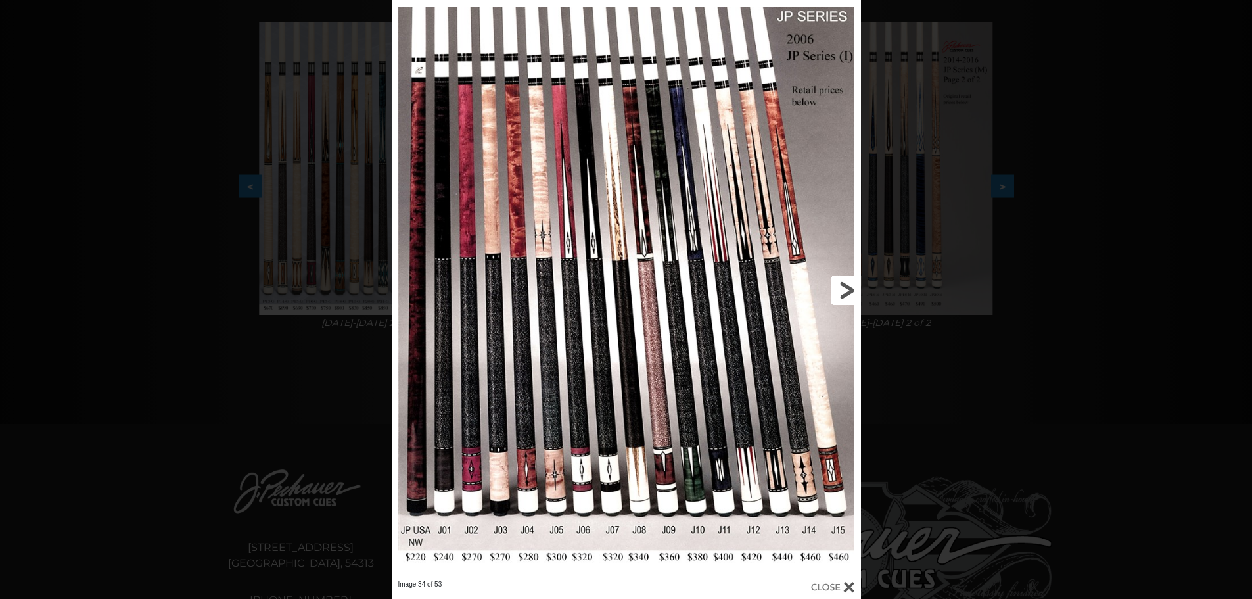
click at [840, 291] on link at bounding box center [754, 290] width 211 height 580
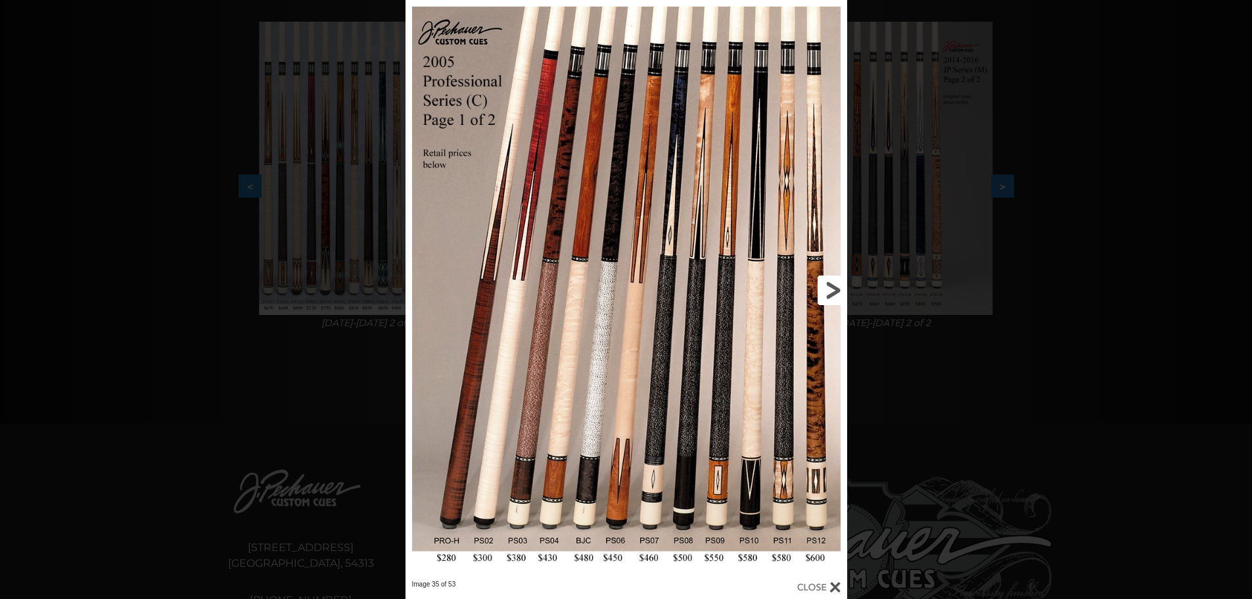
click at [838, 291] on link at bounding box center [747, 290] width 199 height 580
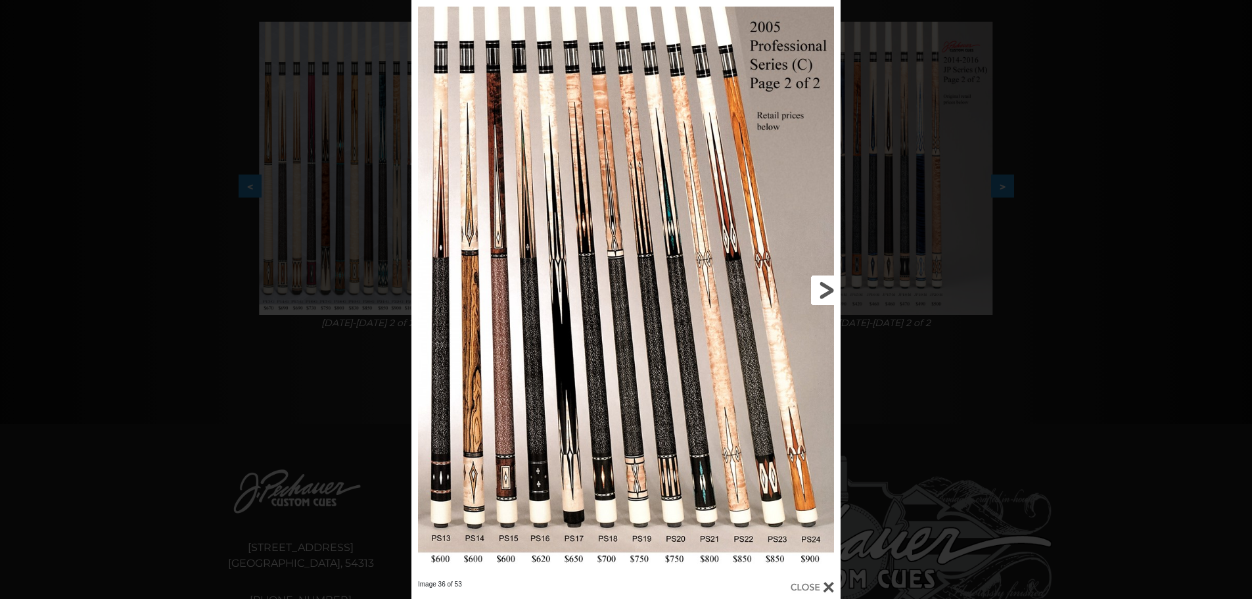
click at [816, 293] on link at bounding box center [743, 290] width 193 height 580
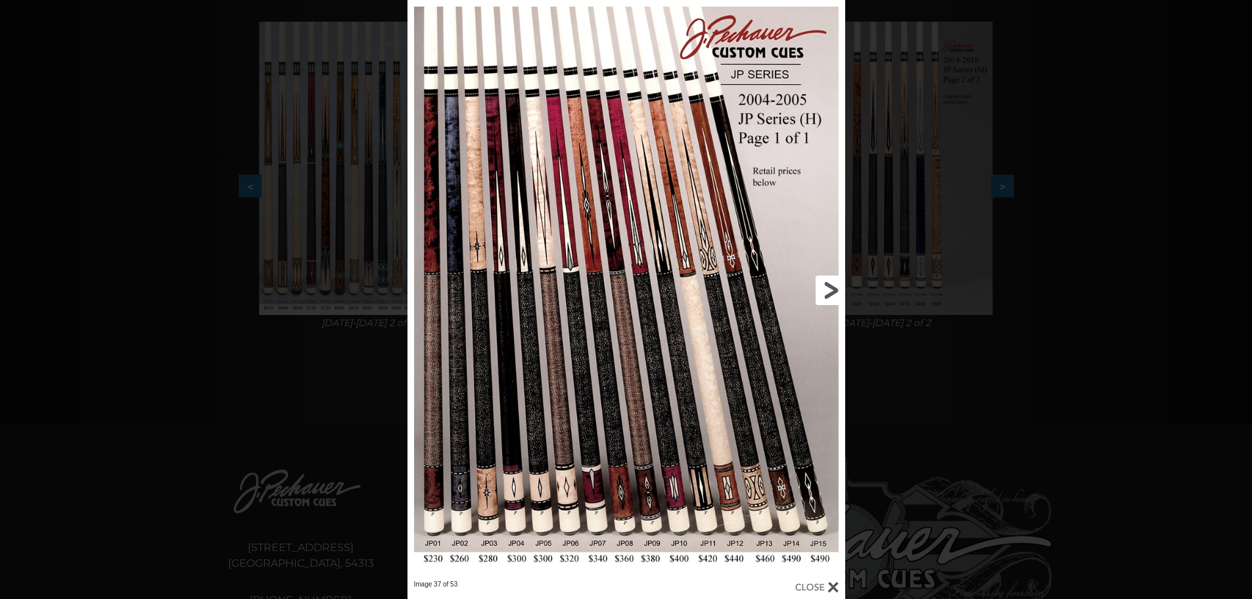
click at [829, 293] on link at bounding box center [746, 290] width 197 height 580
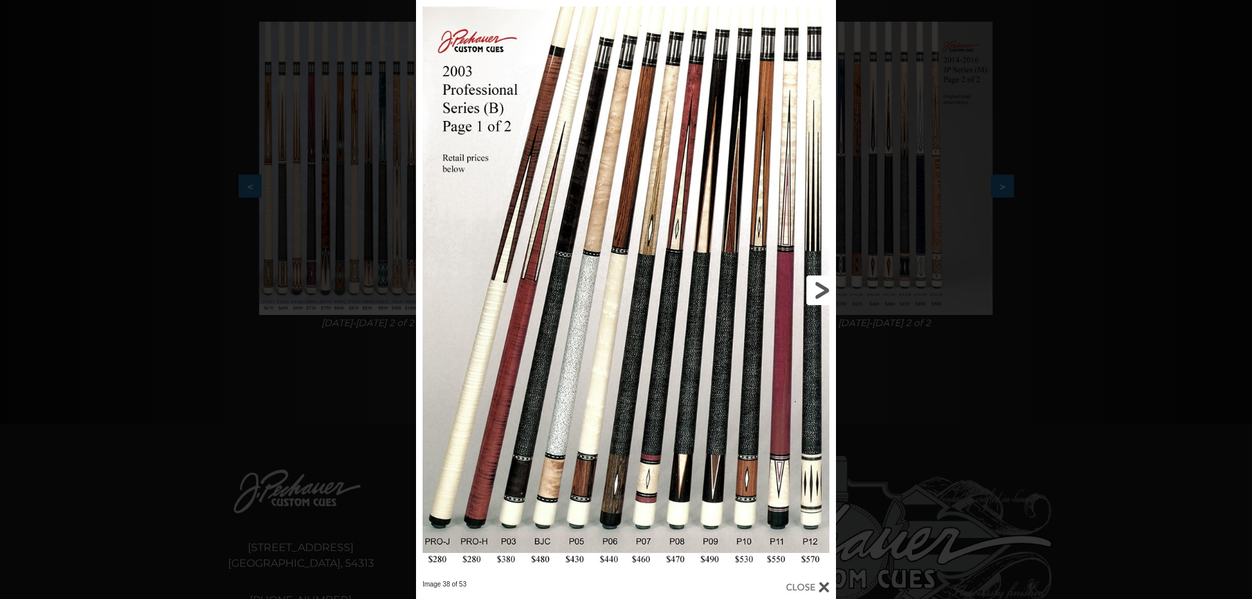
click at [830, 293] on link at bounding box center [741, 290] width 189 height 580
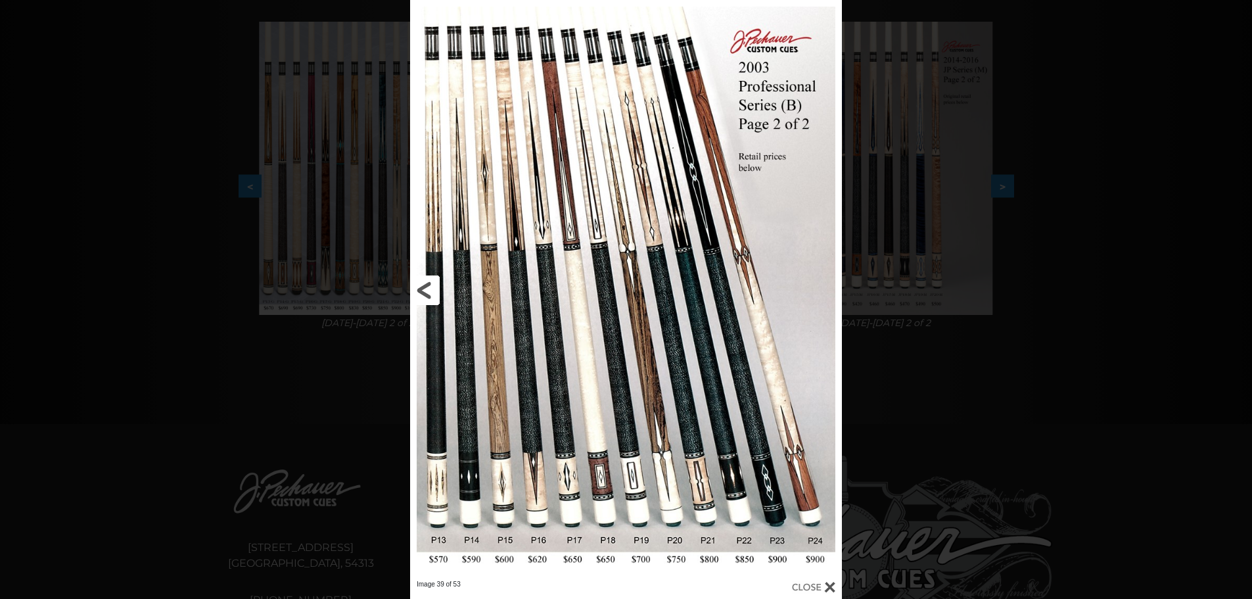
click at [418, 279] on link at bounding box center [507, 290] width 195 height 580
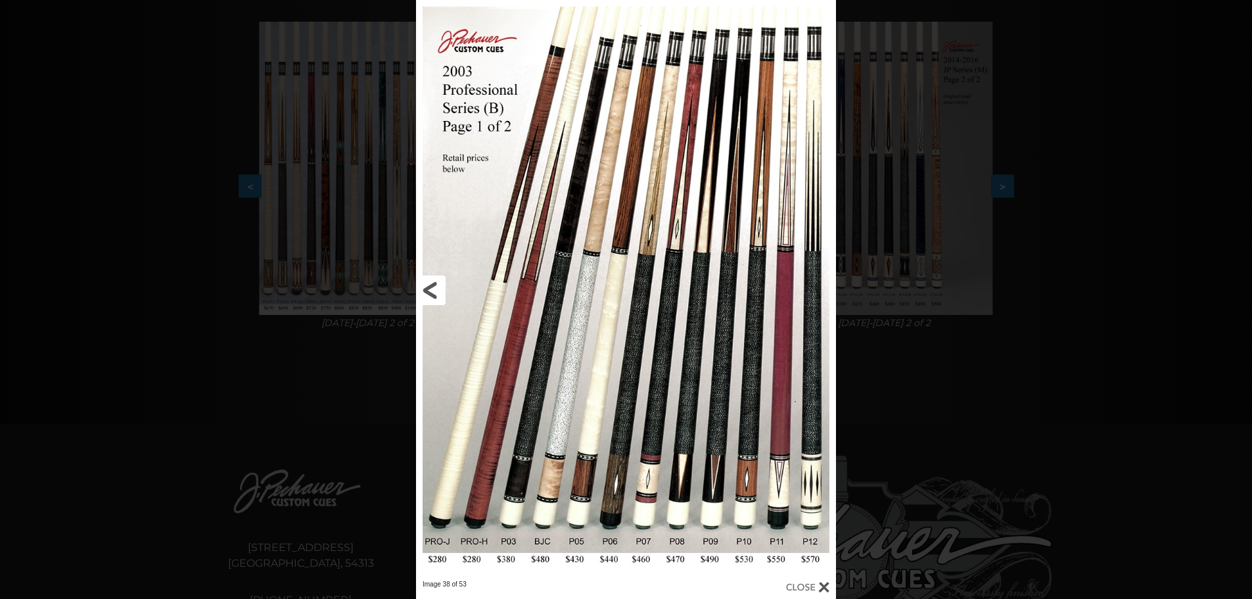
click at [435, 289] on link at bounding box center [510, 290] width 189 height 580
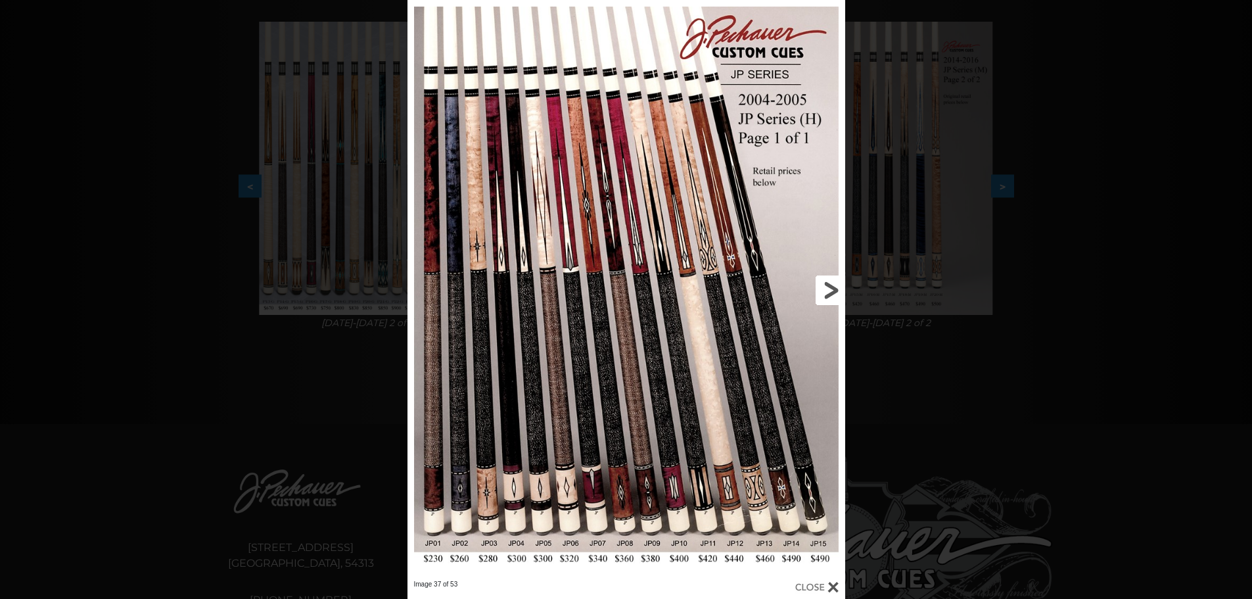
click at [832, 285] on link at bounding box center [746, 290] width 197 height 580
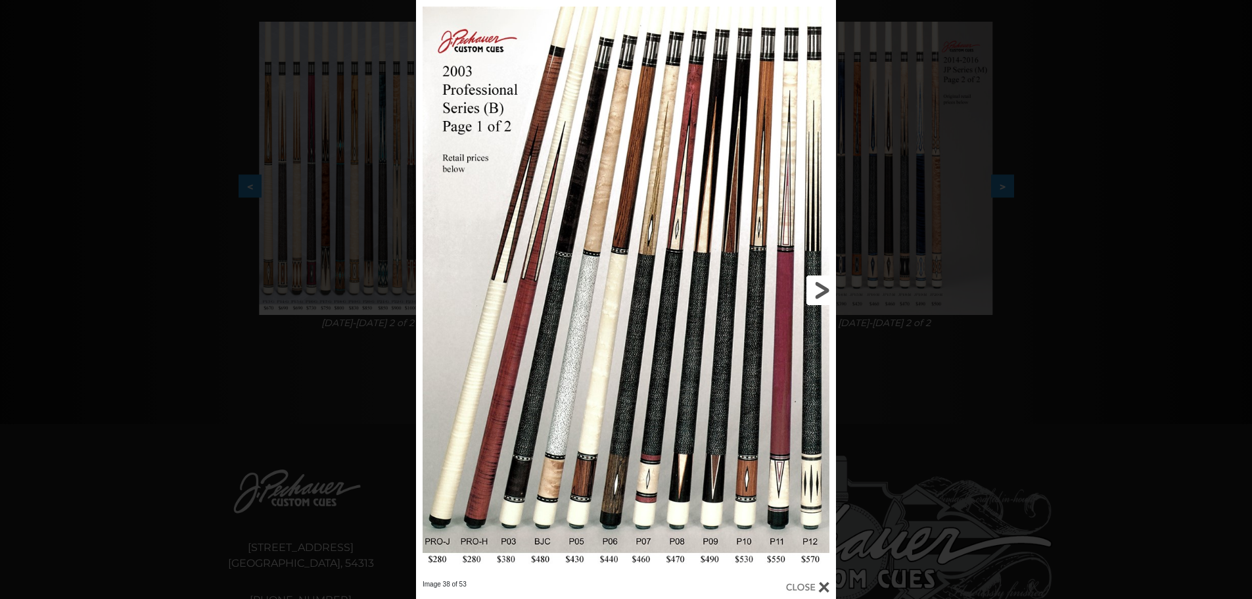
click at [819, 289] on link at bounding box center [741, 290] width 189 height 580
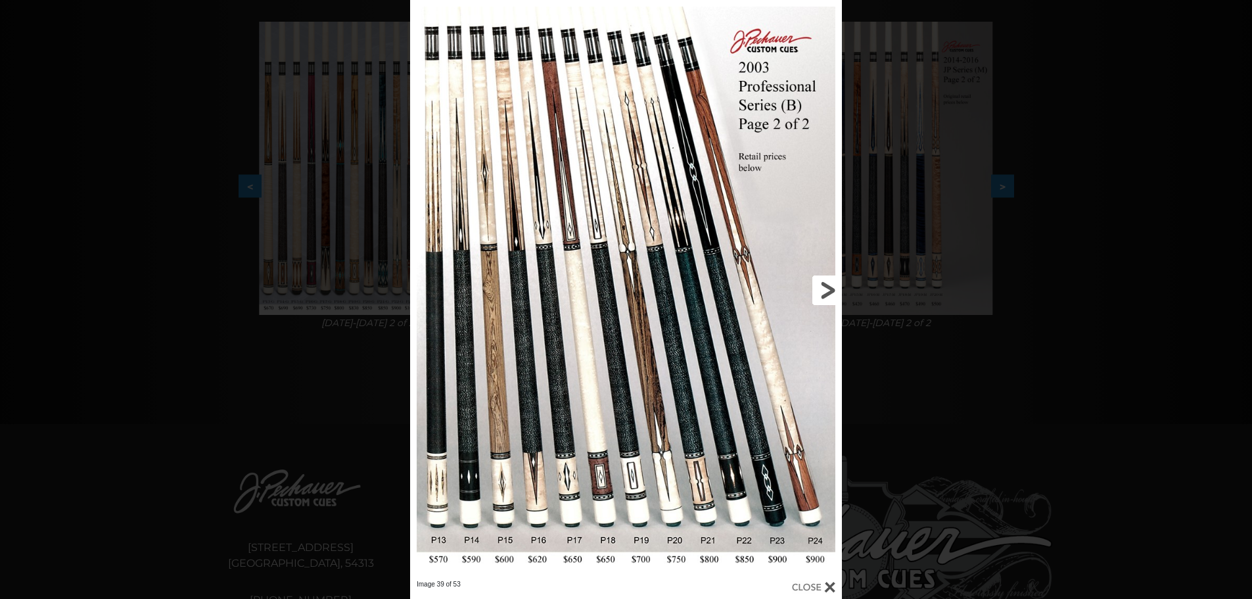
click at [819, 289] on link at bounding box center [744, 290] width 195 height 580
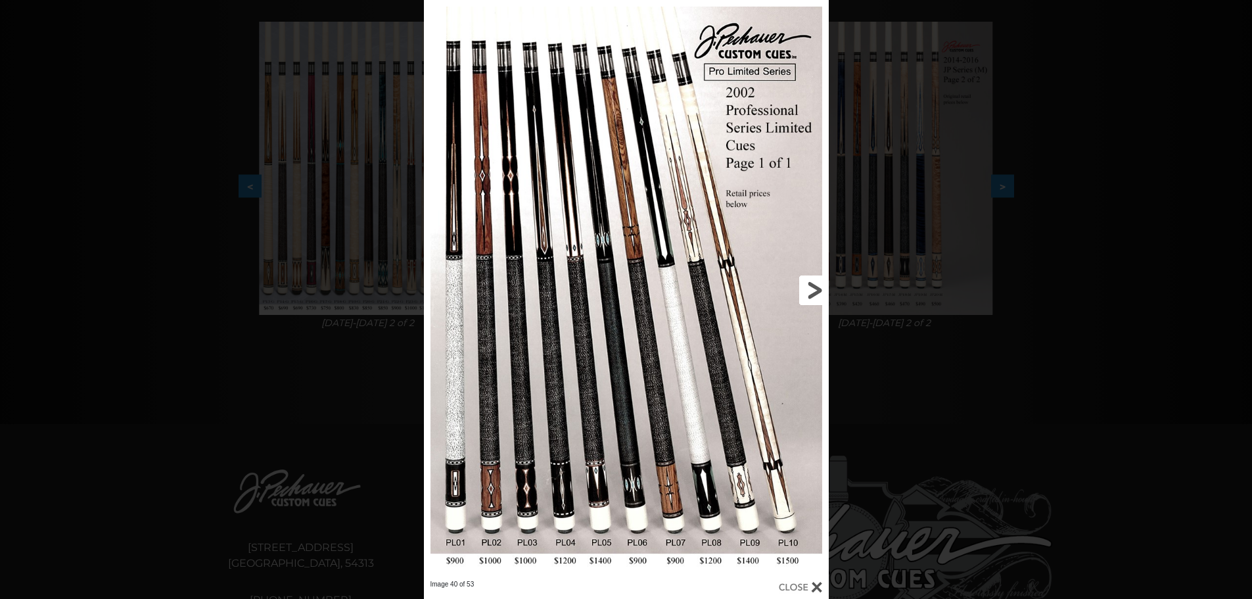
click at [819, 289] on link at bounding box center [737, 290] width 182 height 580
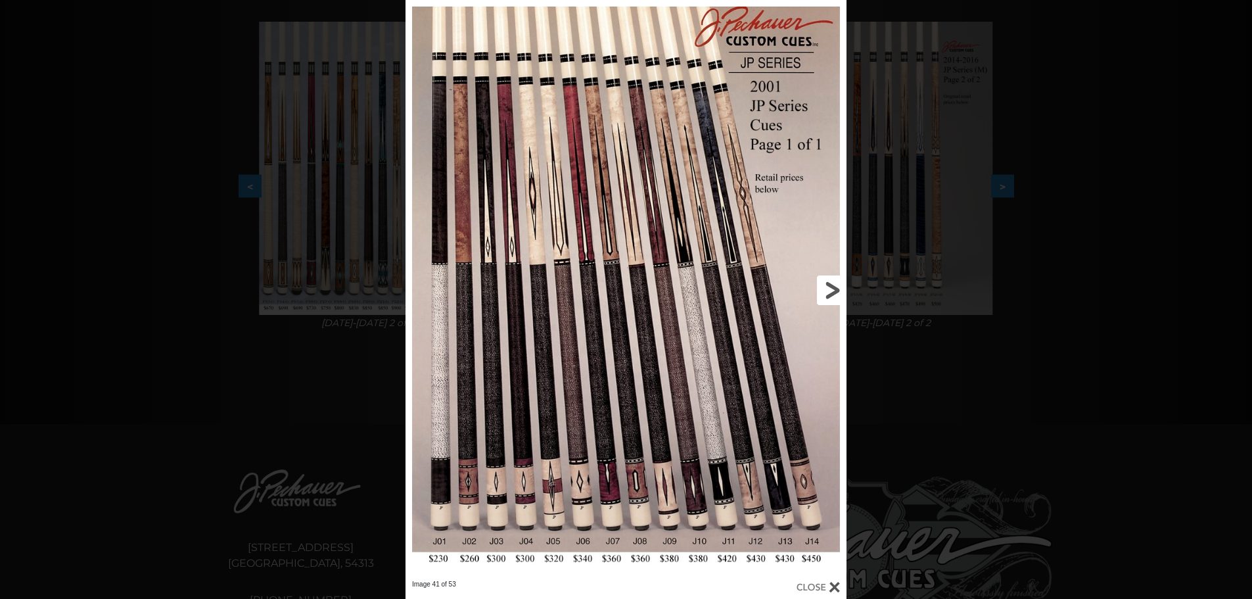
click at [825, 289] on link at bounding box center [747, 290] width 199 height 580
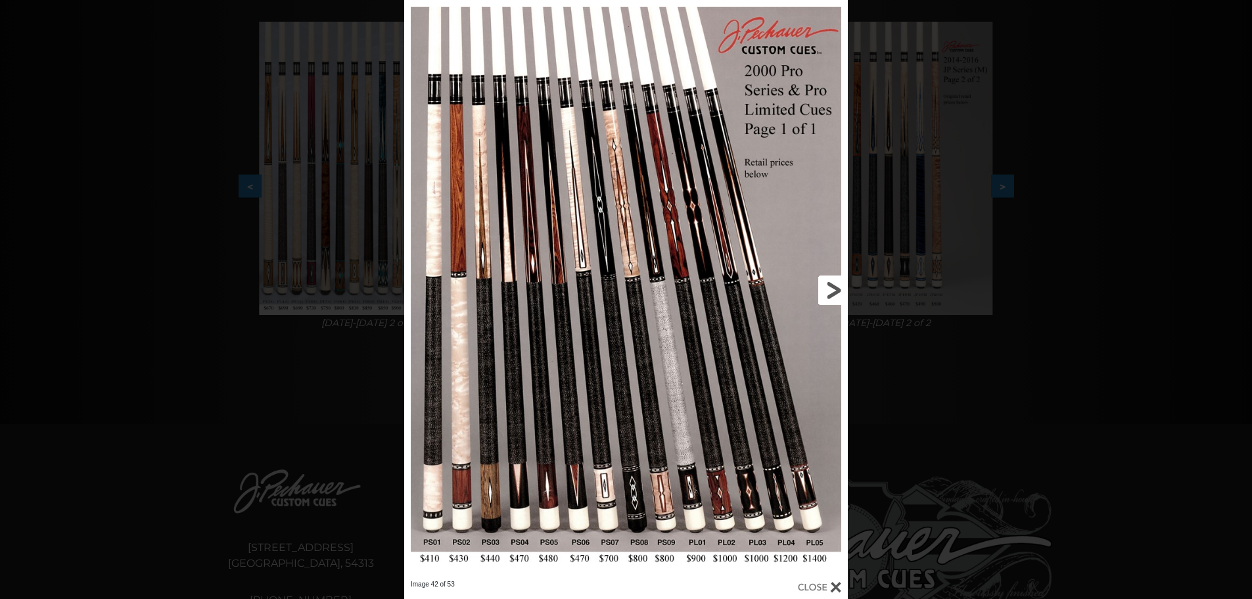
click at [832, 289] on link at bounding box center [748, 290] width 200 height 580
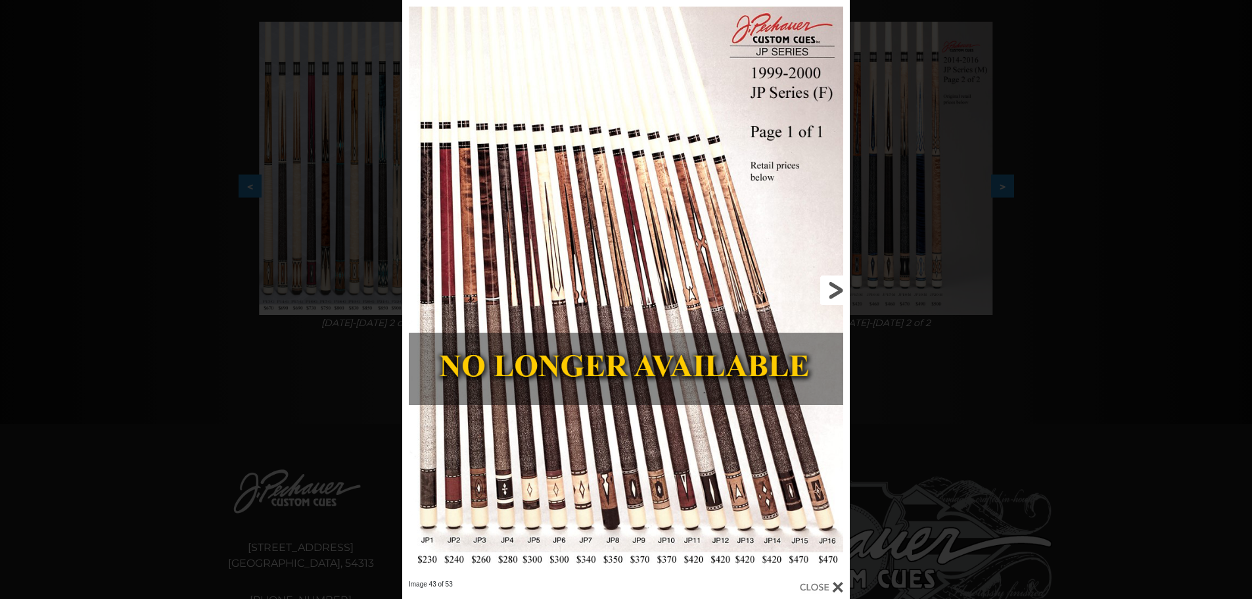
click at [832, 289] on link at bounding box center [749, 290] width 201 height 580
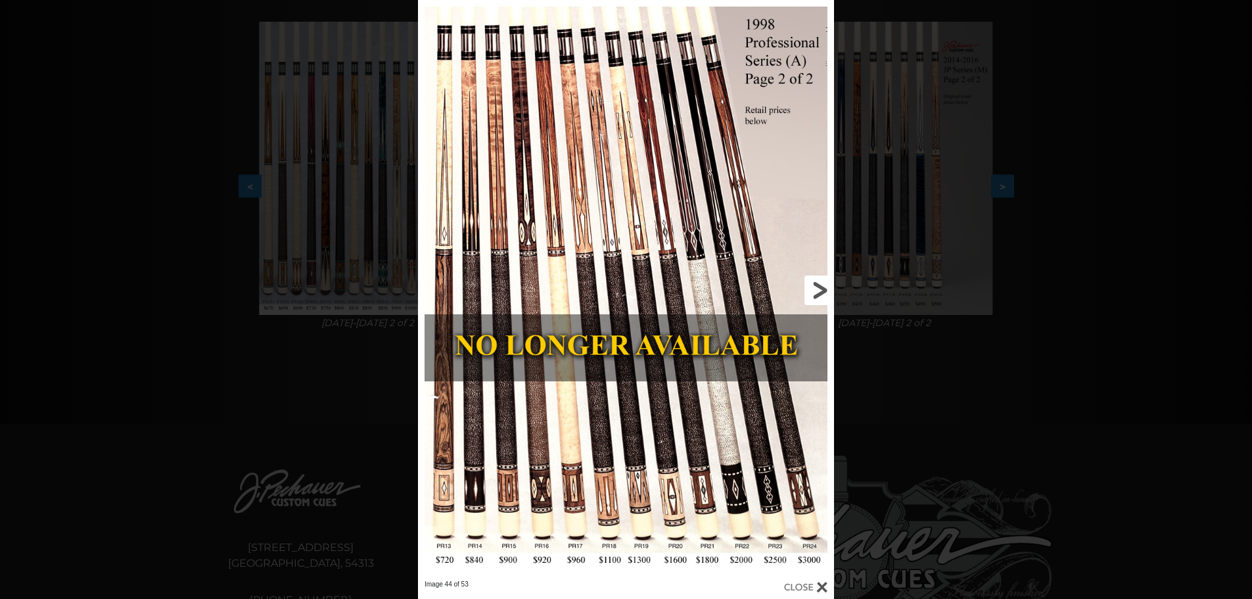
click at [817, 290] on link at bounding box center [740, 290] width 187 height 580
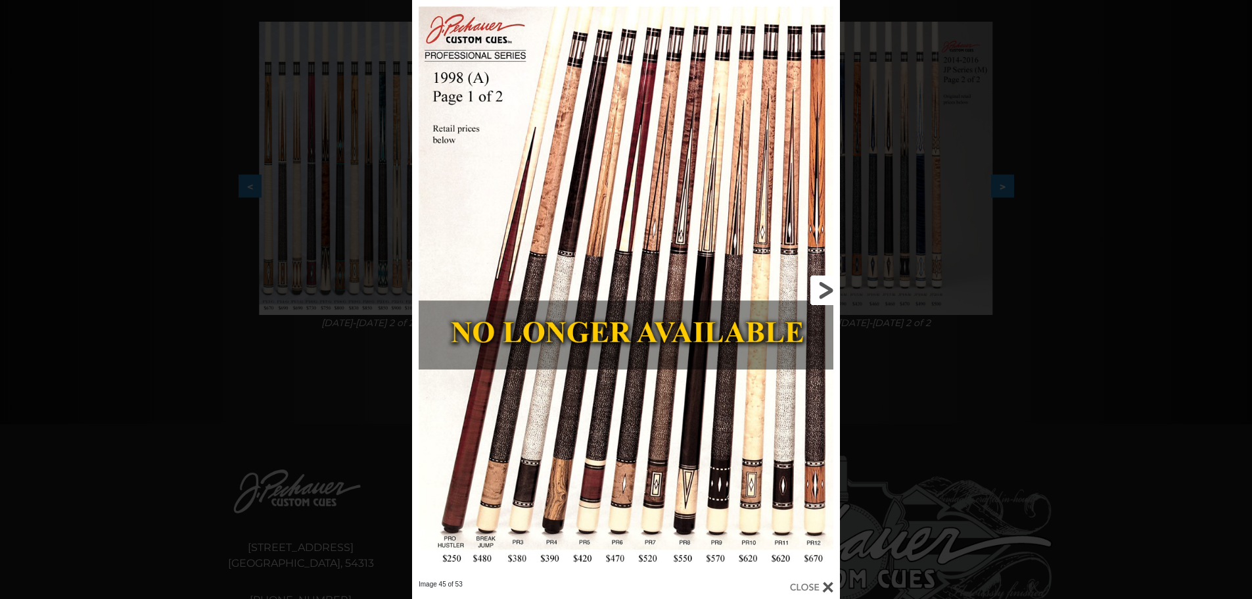
click at [817, 290] on link at bounding box center [743, 290] width 193 height 580
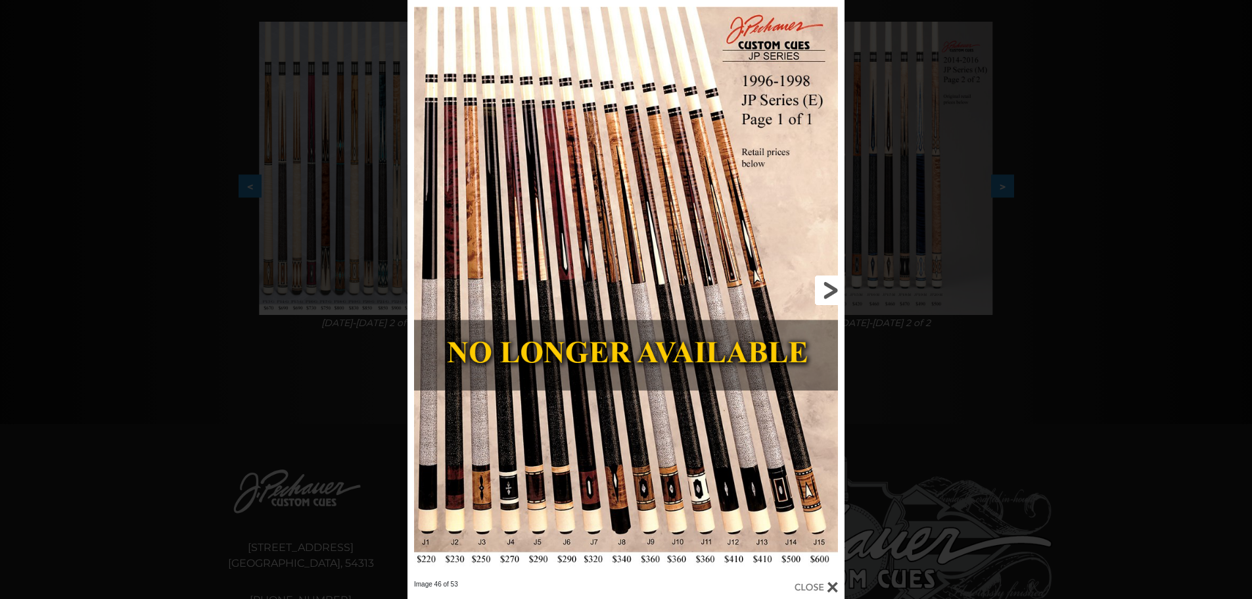
click at [830, 289] on link at bounding box center [746, 290] width 197 height 580
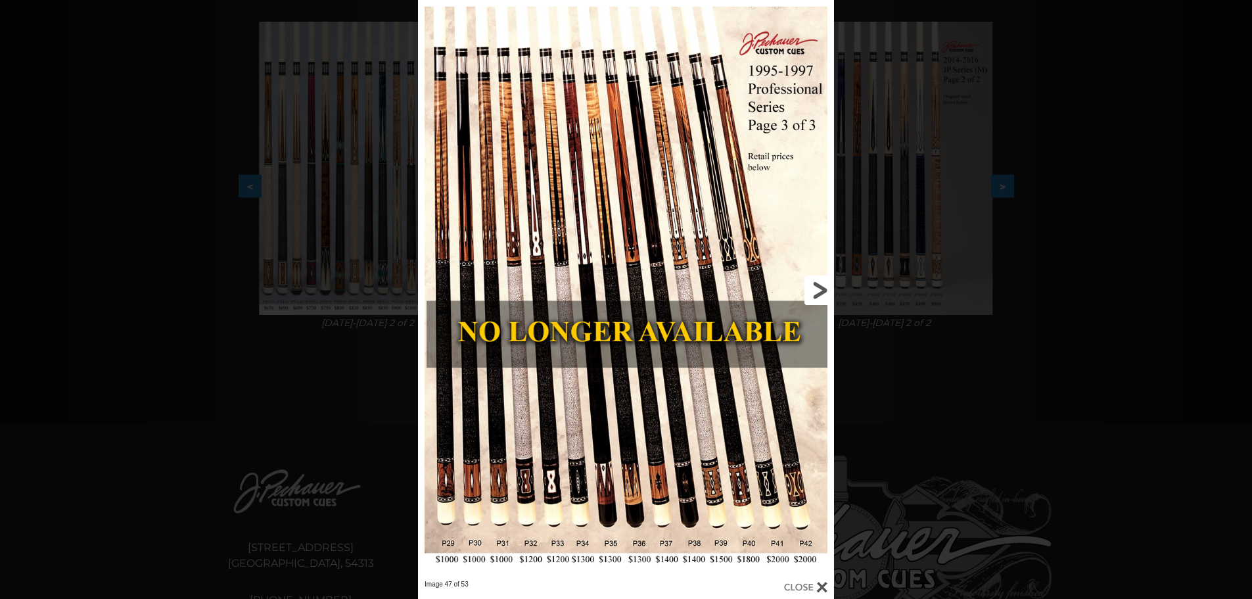
click at [809, 291] on link at bounding box center [740, 290] width 187 height 580
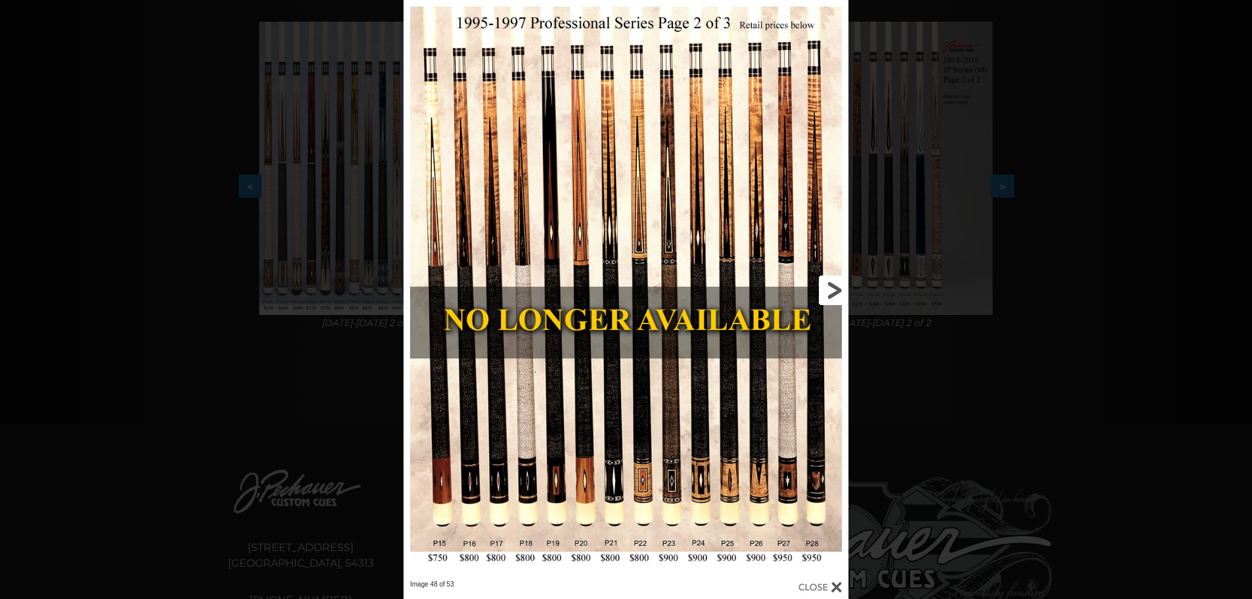
click at [828, 290] on link at bounding box center [748, 290] width 200 height 580
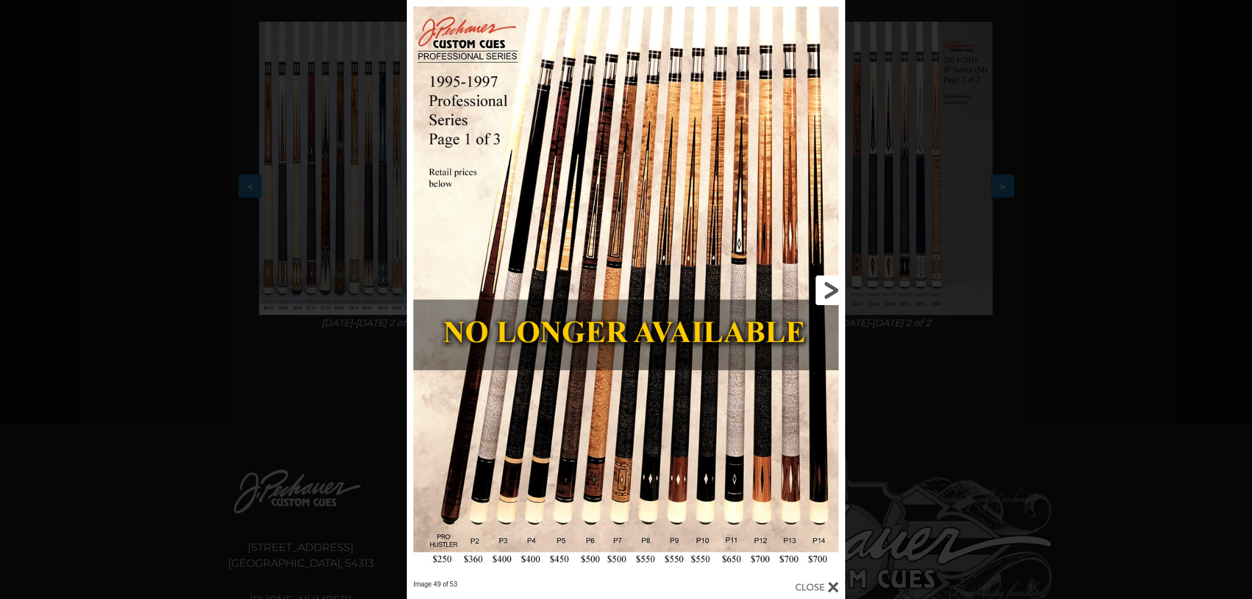
click at [828, 290] on link at bounding box center [746, 290] width 197 height 580
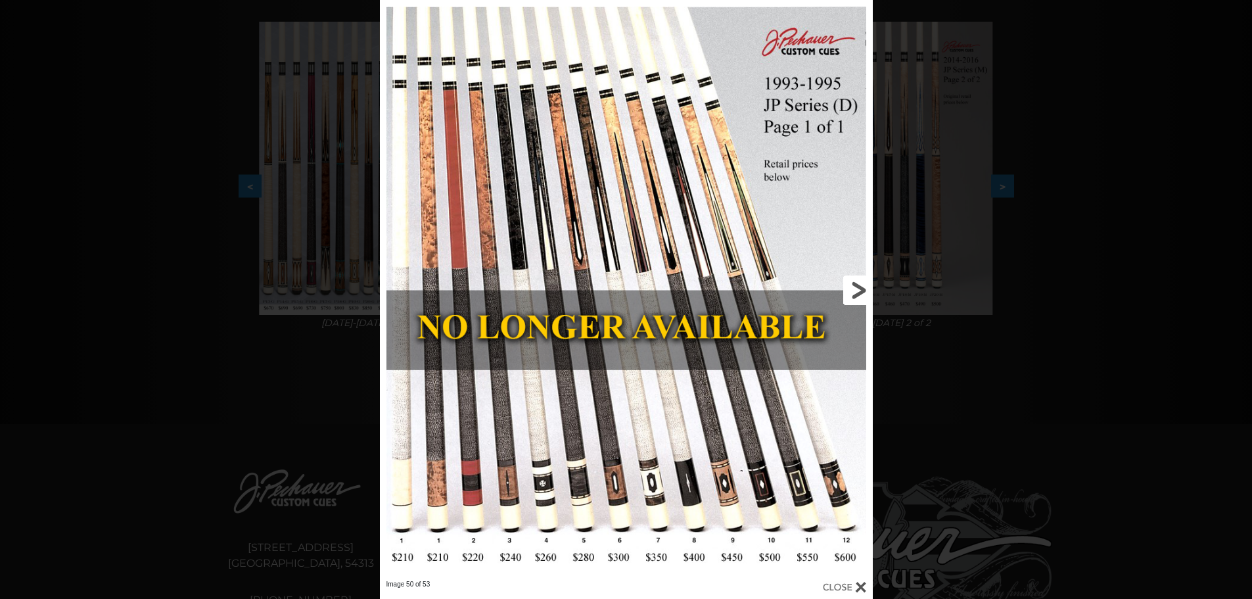
click at [854, 293] on link at bounding box center [762, 290] width 222 height 580
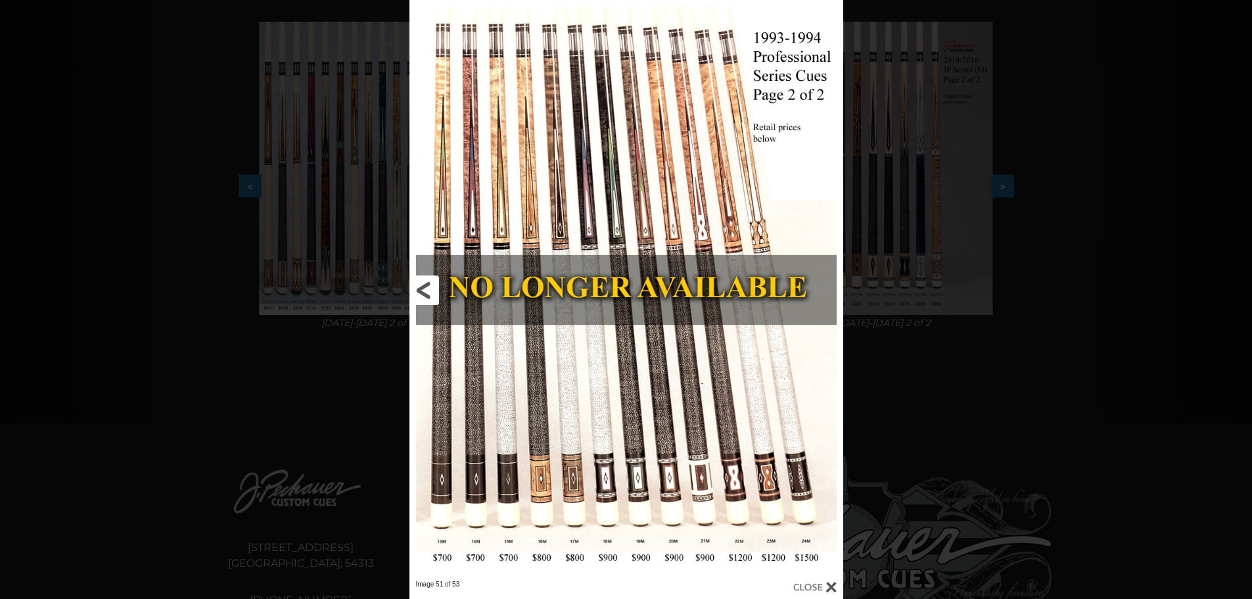
click at [421, 287] on link at bounding box center [507, 290] width 195 height 580
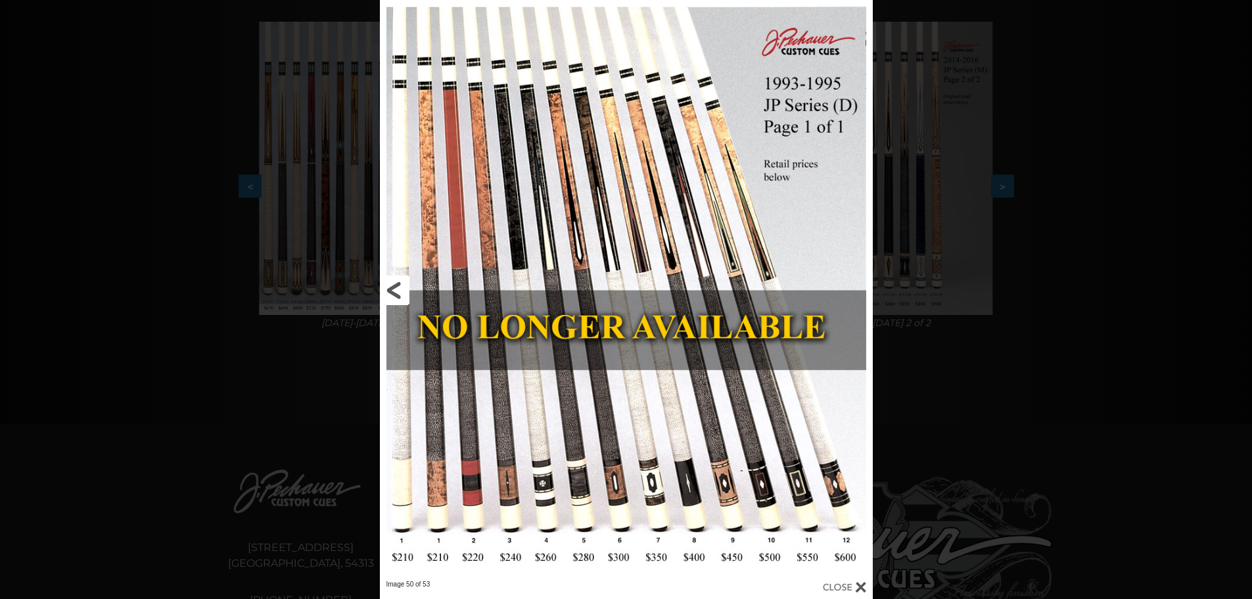
click at [390, 291] on link at bounding box center [491, 290] width 222 height 580
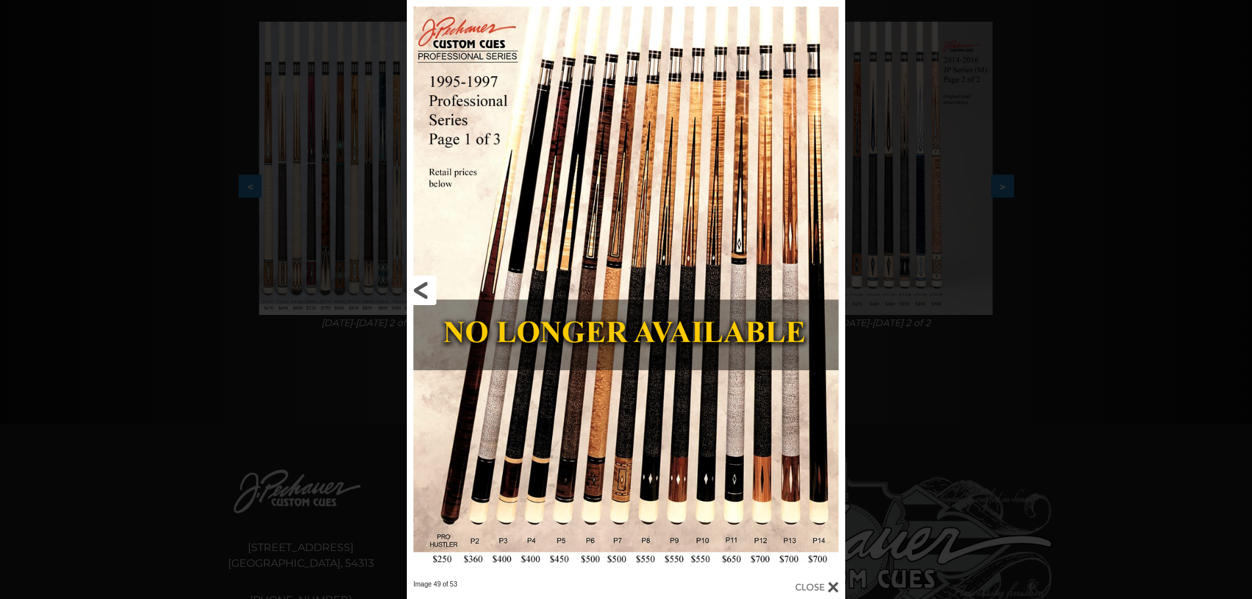
click at [423, 292] on link at bounding box center [505, 290] width 197 height 580
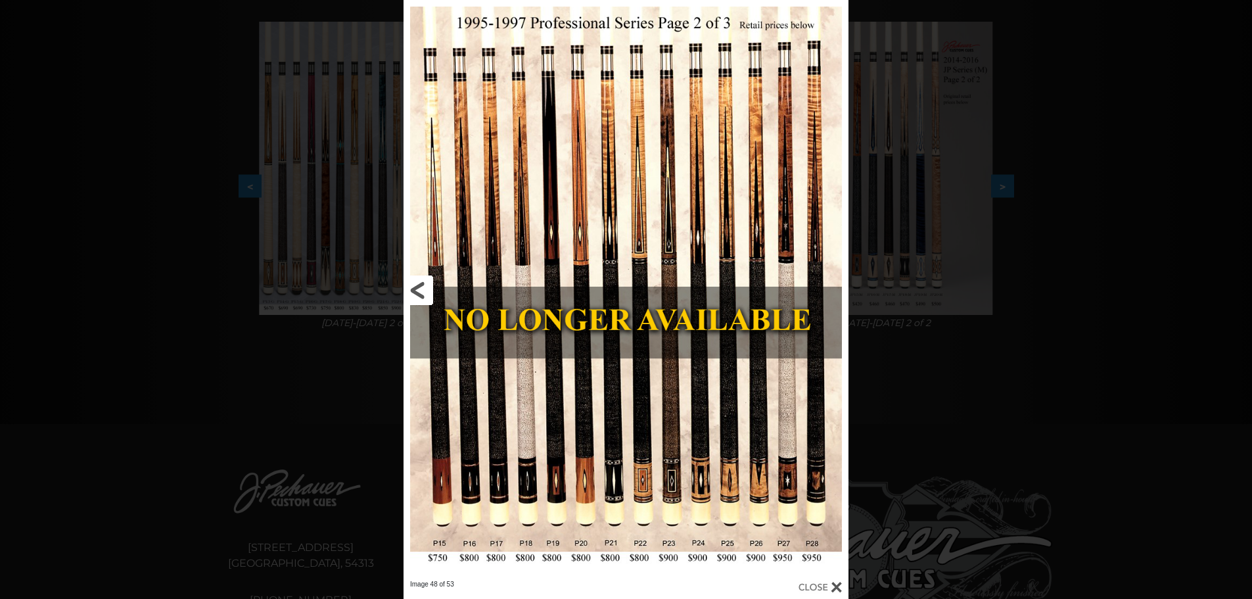
click at [417, 291] on link at bounding box center [504, 290] width 200 height 580
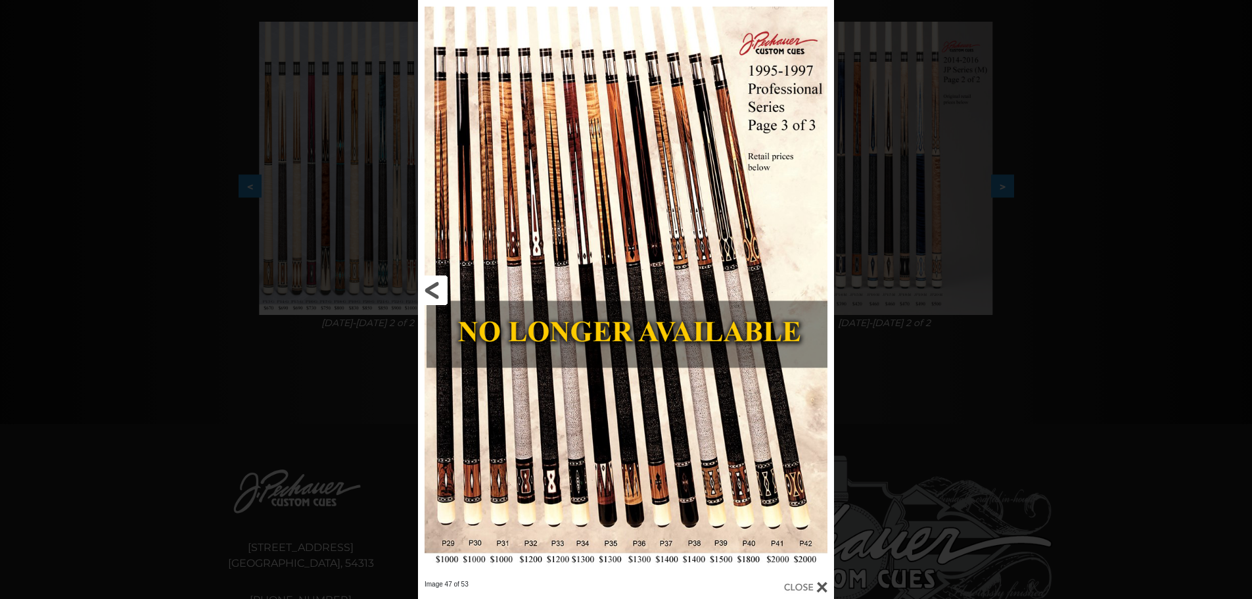
click at [431, 291] on link at bounding box center [511, 290] width 187 height 580
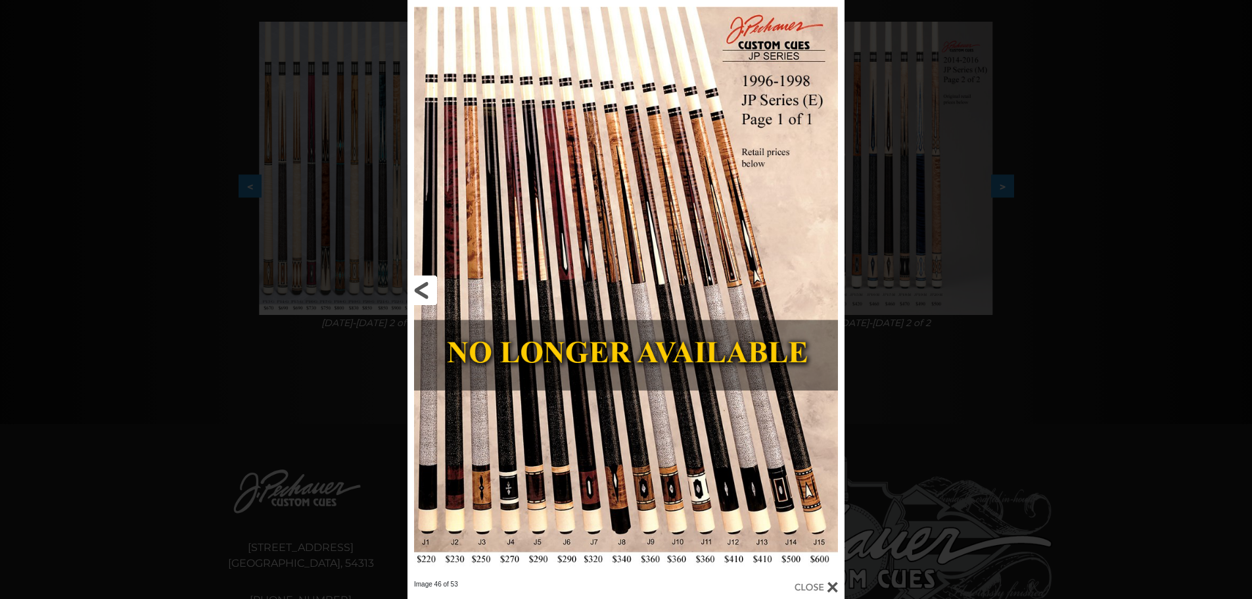
click at [431, 291] on link at bounding box center [506, 290] width 197 height 580
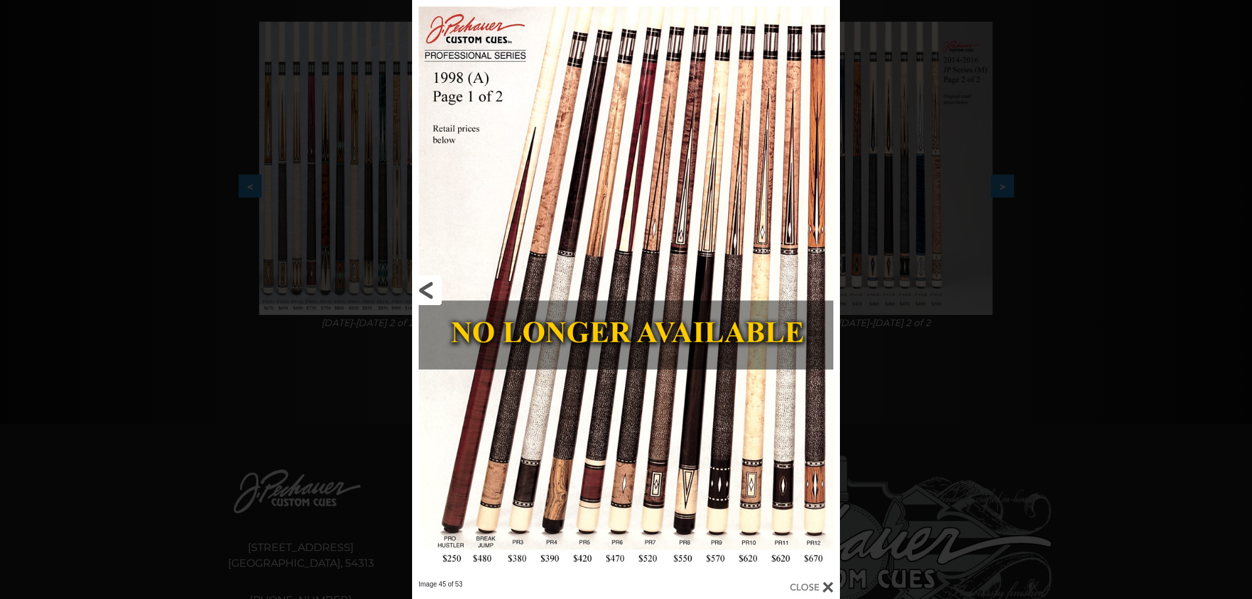
click at [431, 291] on link at bounding box center [508, 290] width 193 height 580
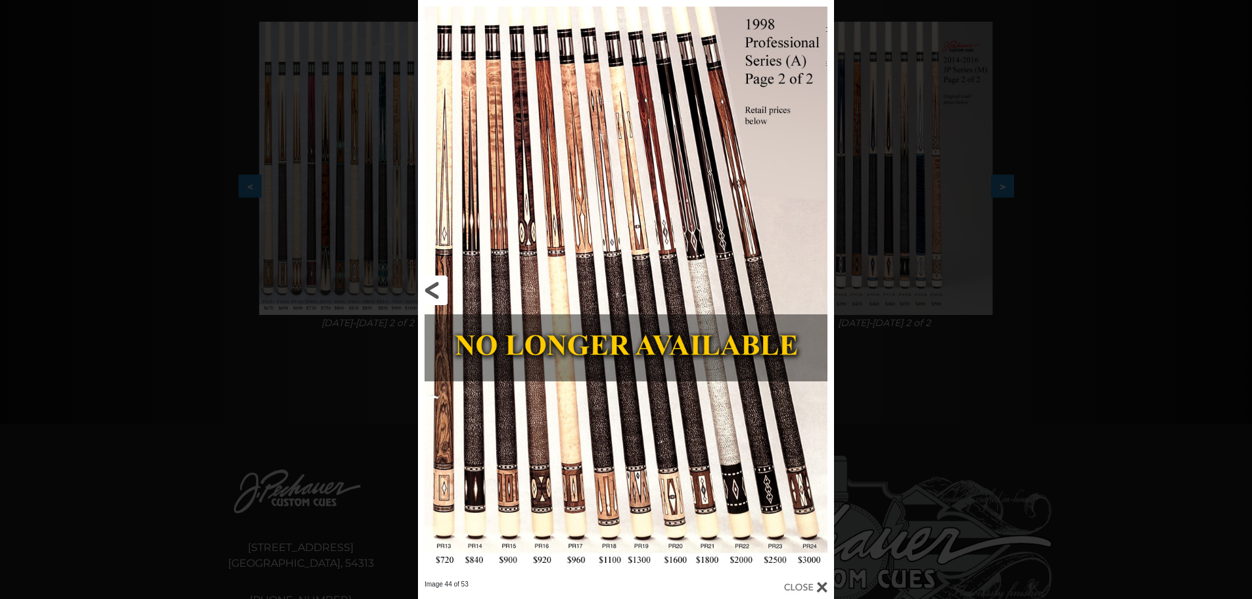
click at [431, 291] on link at bounding box center [511, 290] width 187 height 580
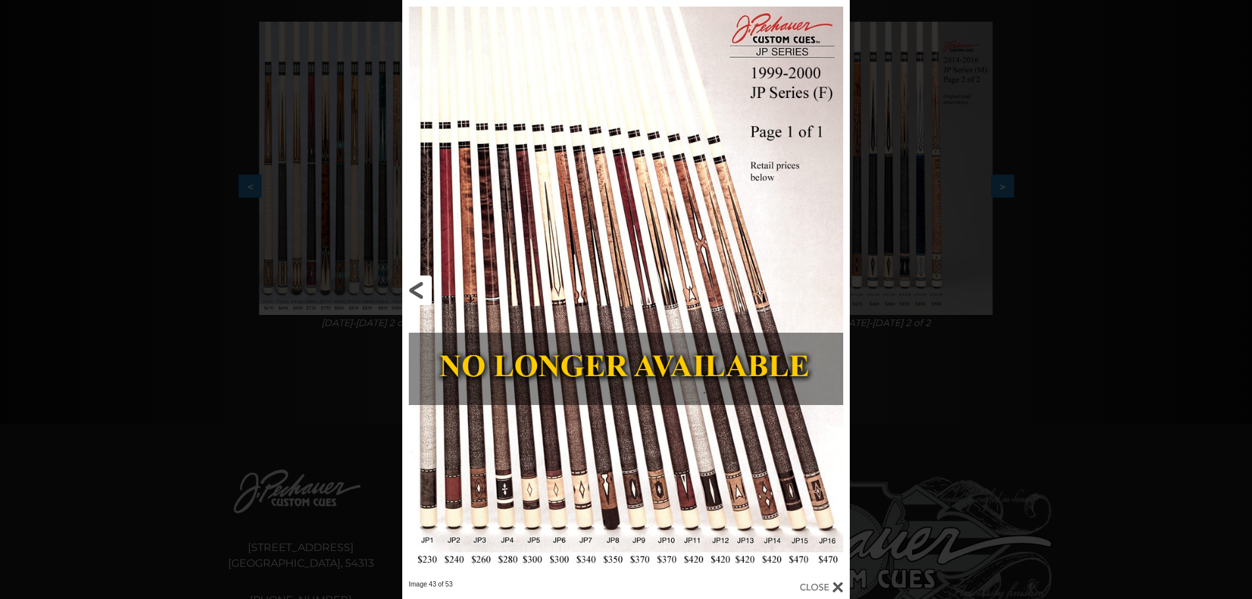
click at [431, 291] on link at bounding box center [502, 290] width 201 height 580
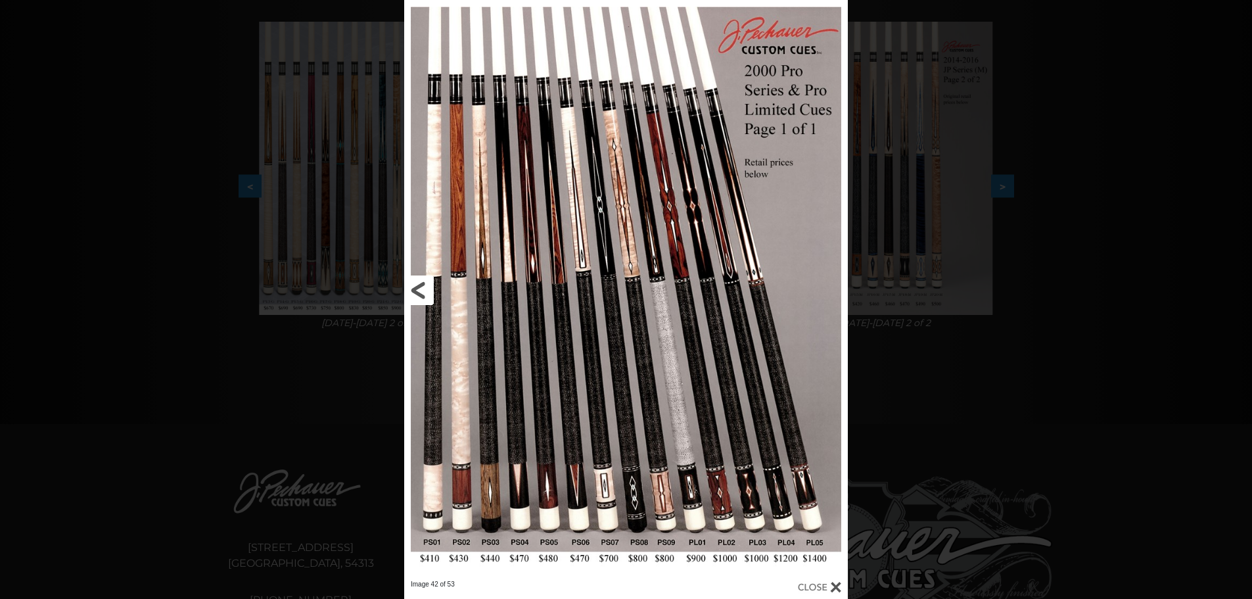
click at [410, 291] on link at bounding box center [504, 290] width 200 height 580
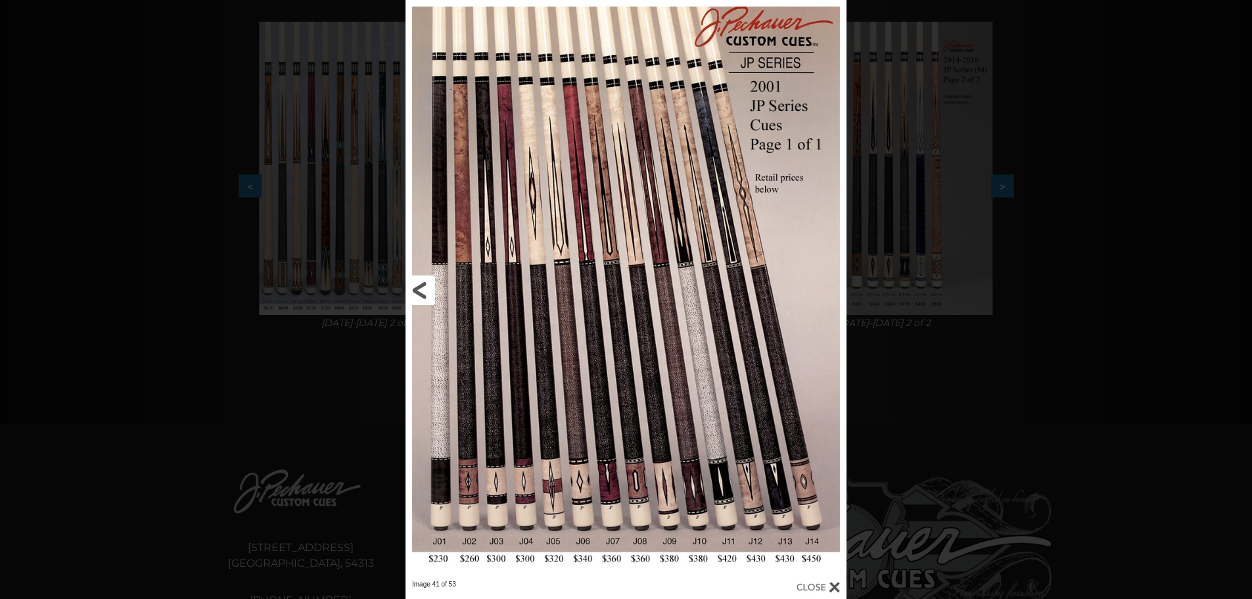
click at [415, 289] on link at bounding box center [505, 290] width 199 height 580
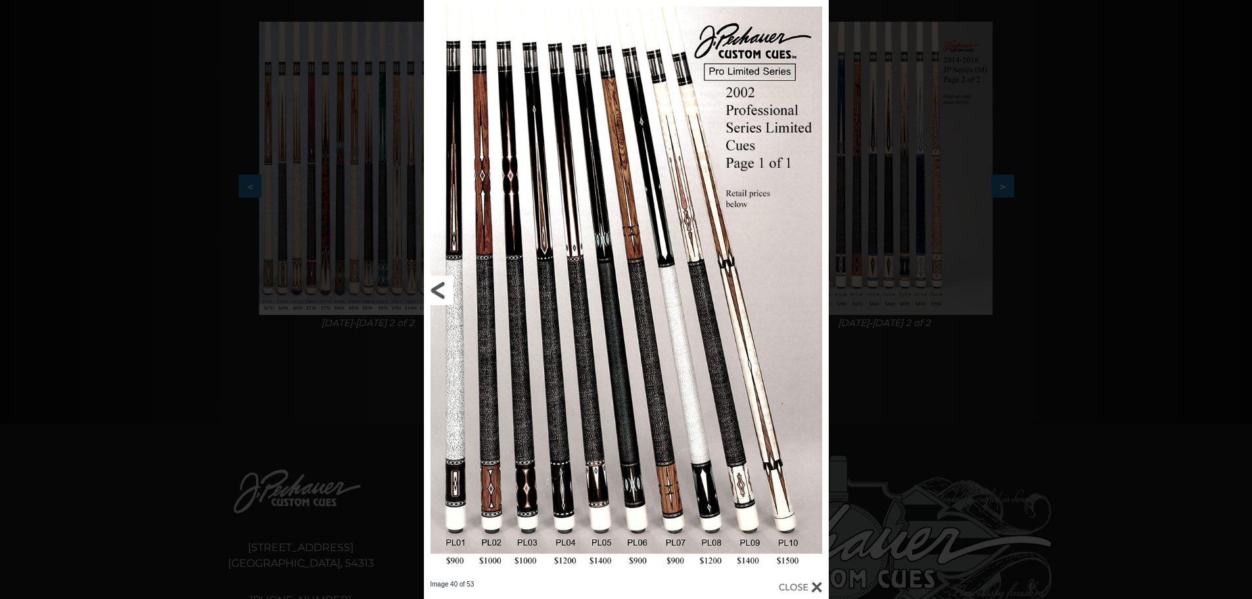
click at [444, 290] on link at bounding box center [515, 290] width 182 height 580
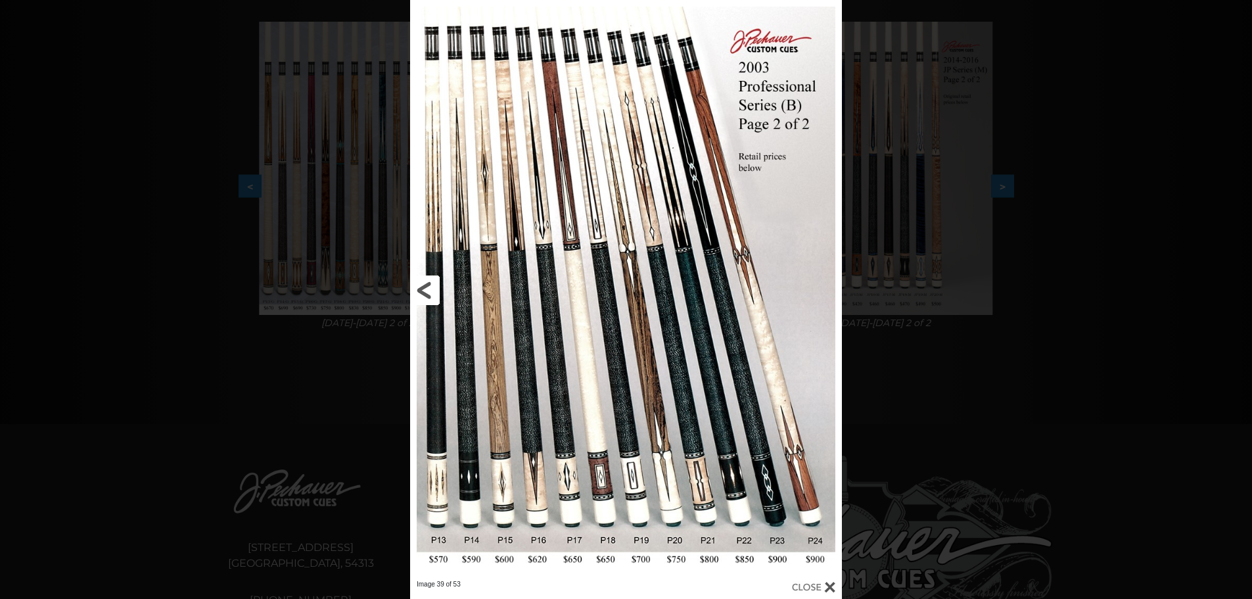
click at [428, 295] on link at bounding box center [507, 290] width 195 height 580
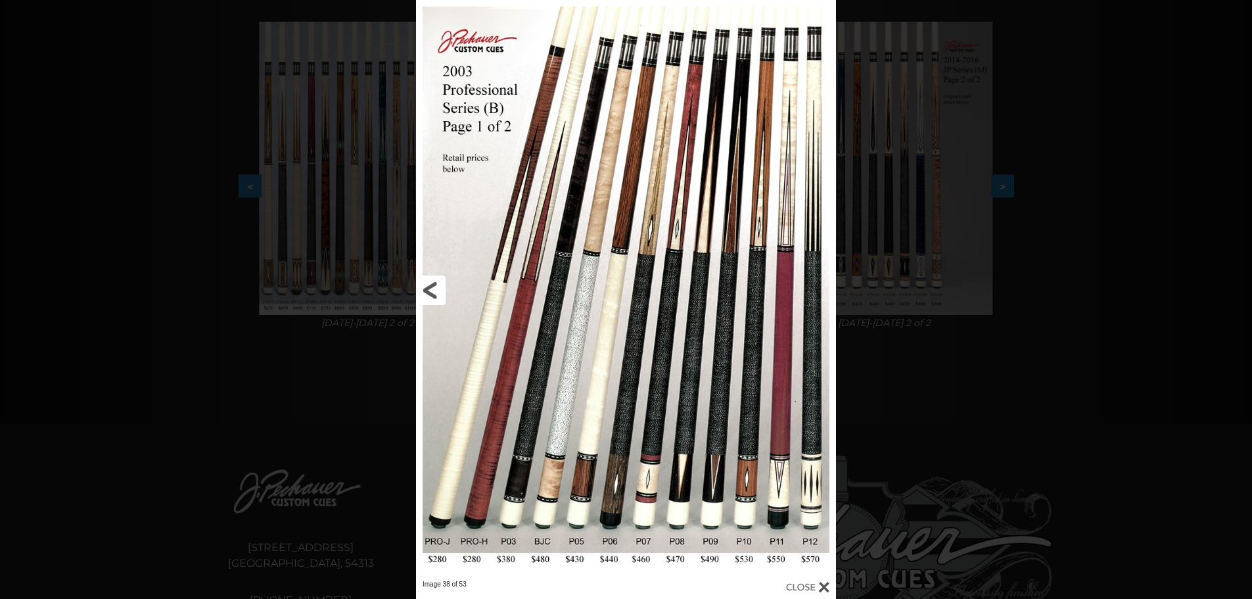
click at [433, 294] on link at bounding box center [510, 290] width 189 height 580
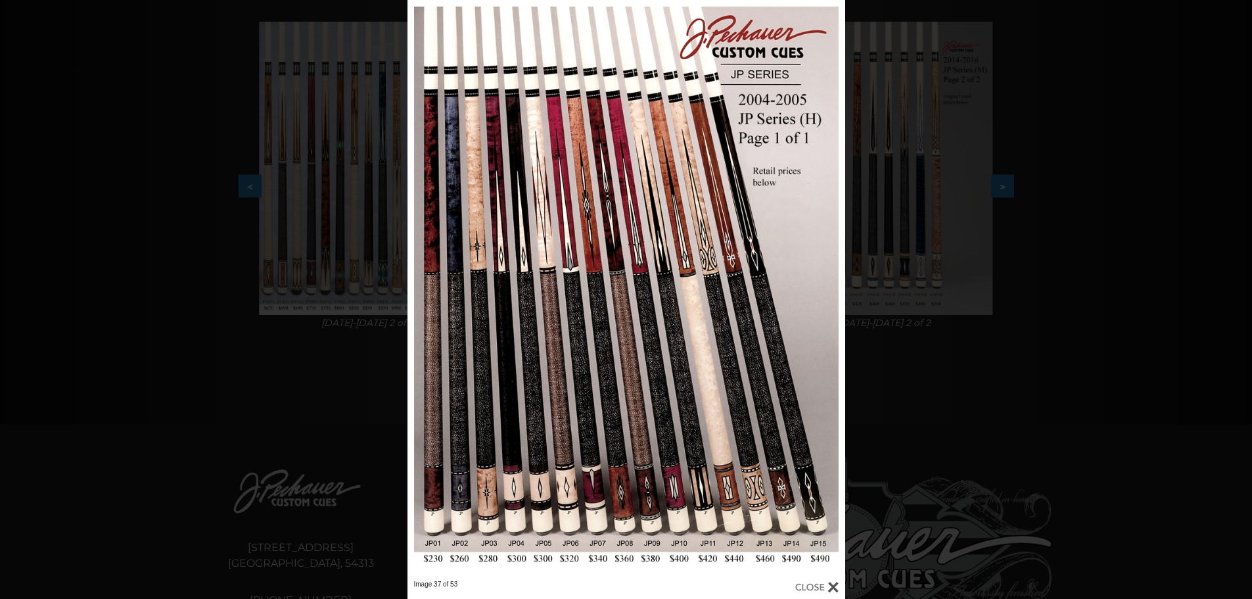
click at [216, 380] on div "Image 37 of 53" at bounding box center [626, 299] width 1252 height 599
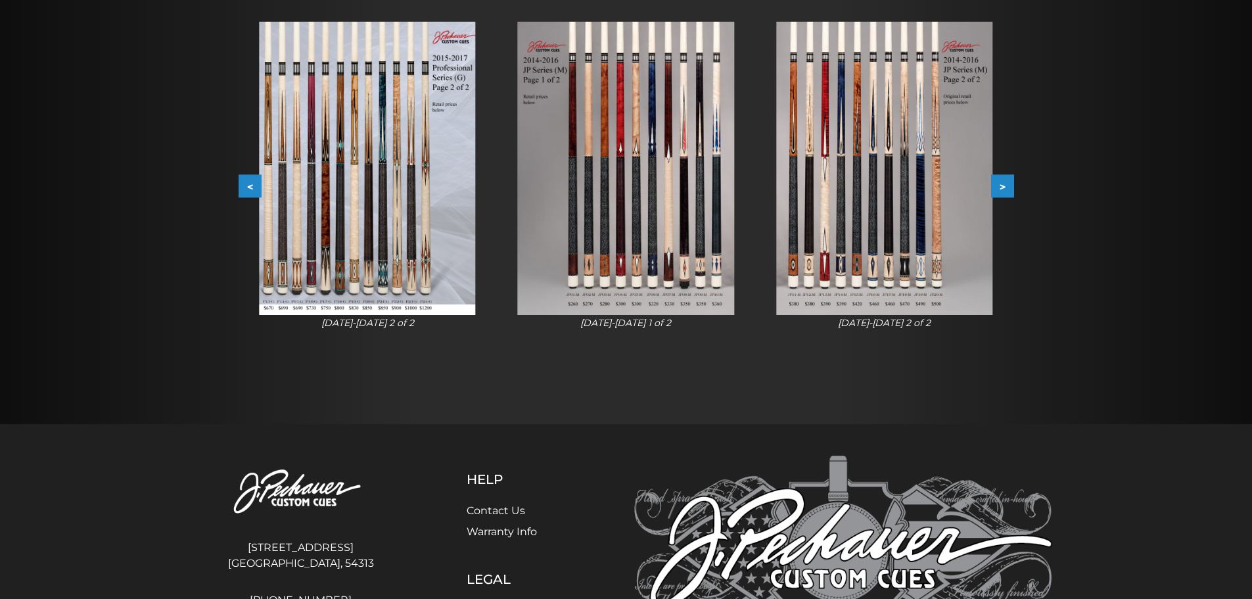
scroll to position [0, 0]
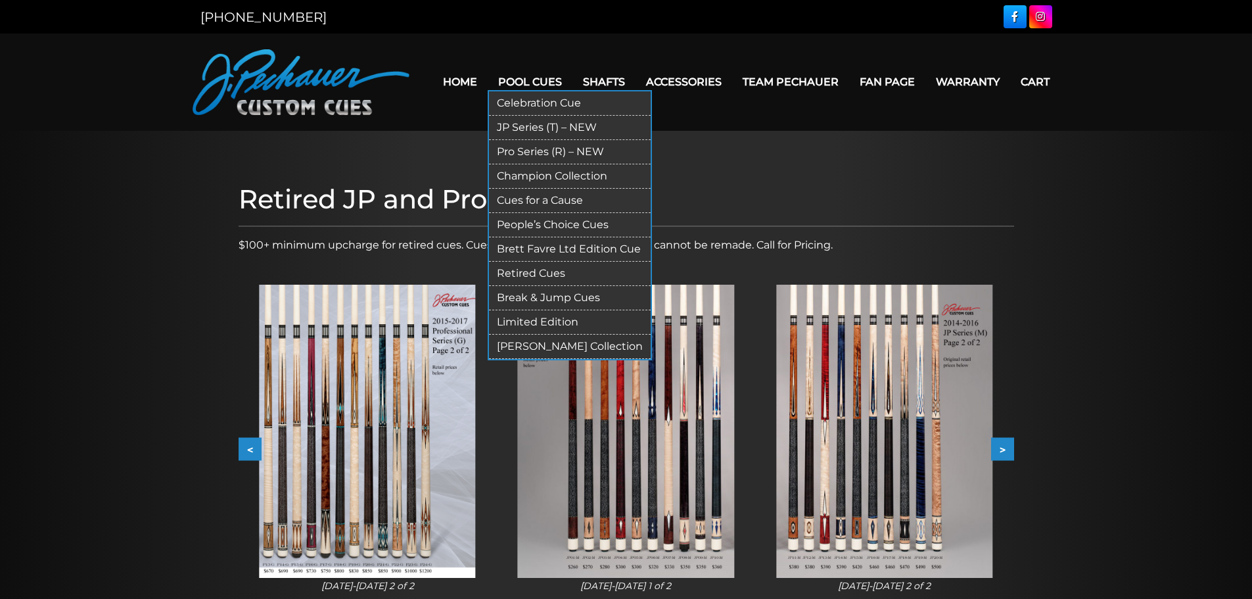
click at [529, 128] on link "JP Series (T) – NEW" at bounding box center [570, 128] width 162 height 24
click at [540, 151] on link "Pro Series (R) – NEW" at bounding box center [570, 152] width 162 height 24
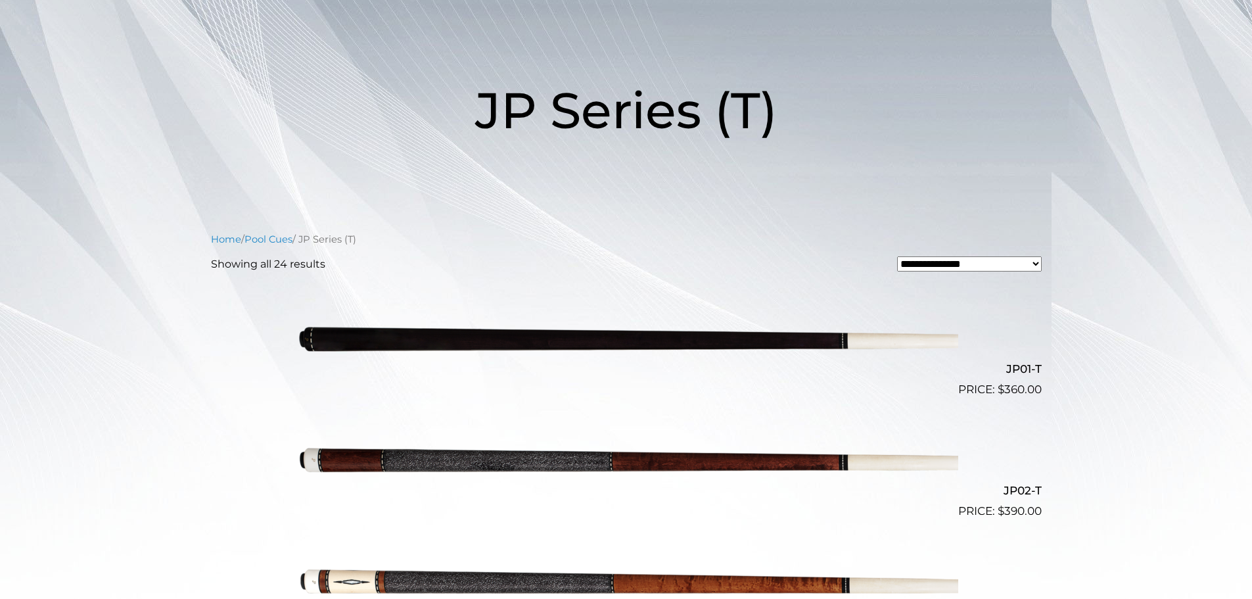
scroll to position [141, 0]
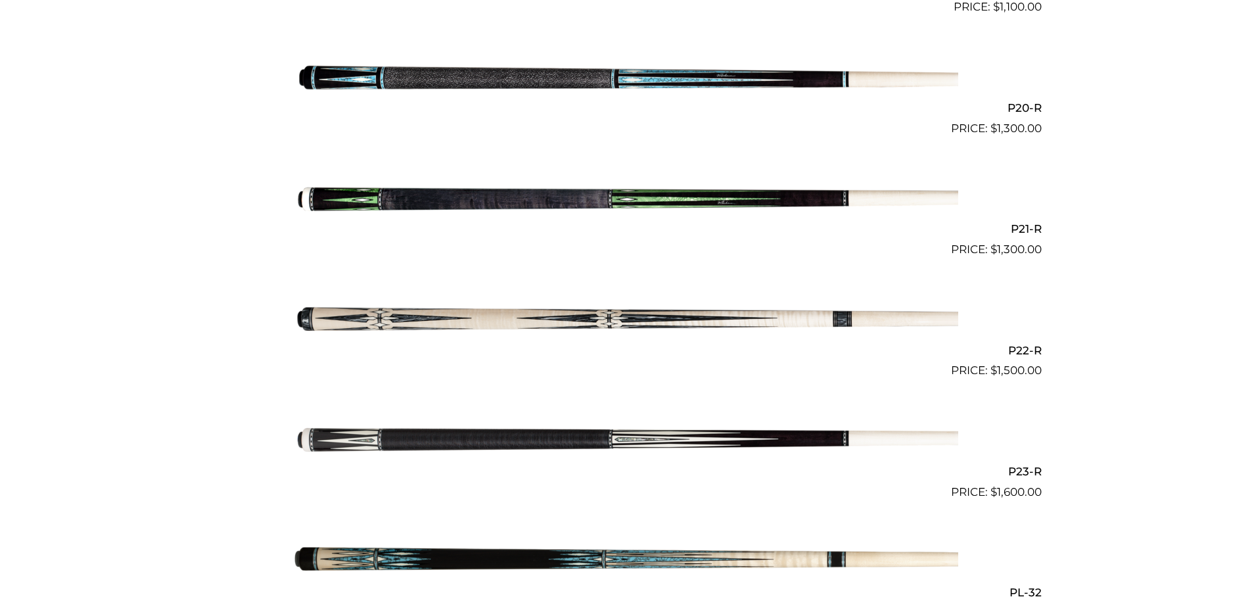
scroll to position [2762, 0]
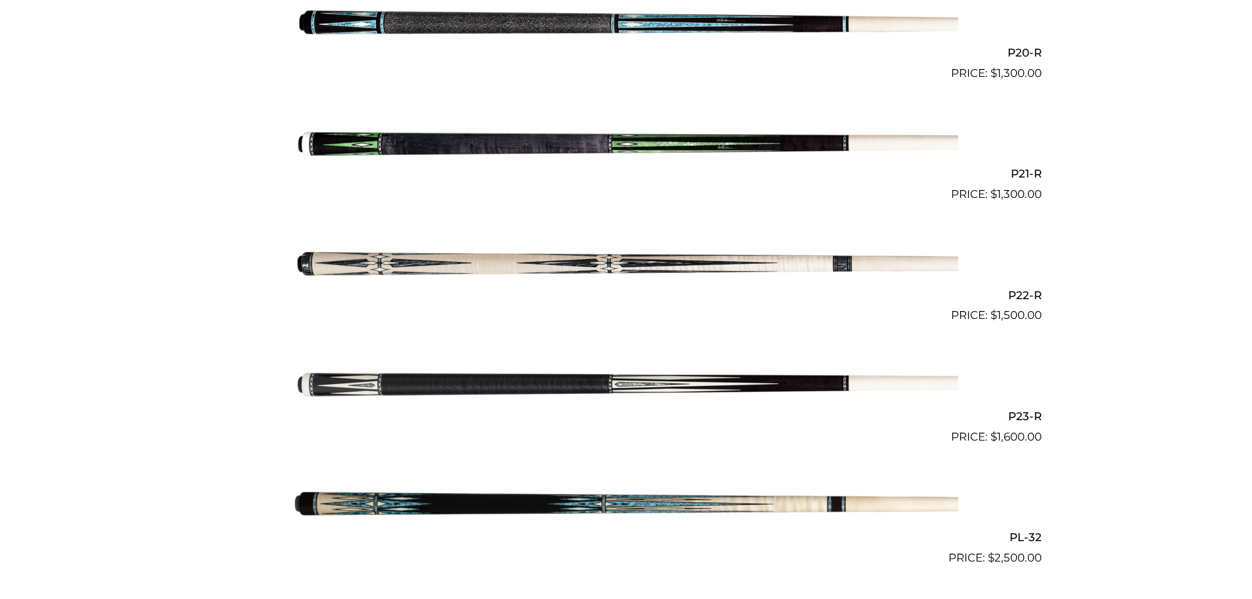
click at [770, 385] on img at bounding box center [626, 384] width 664 height 110
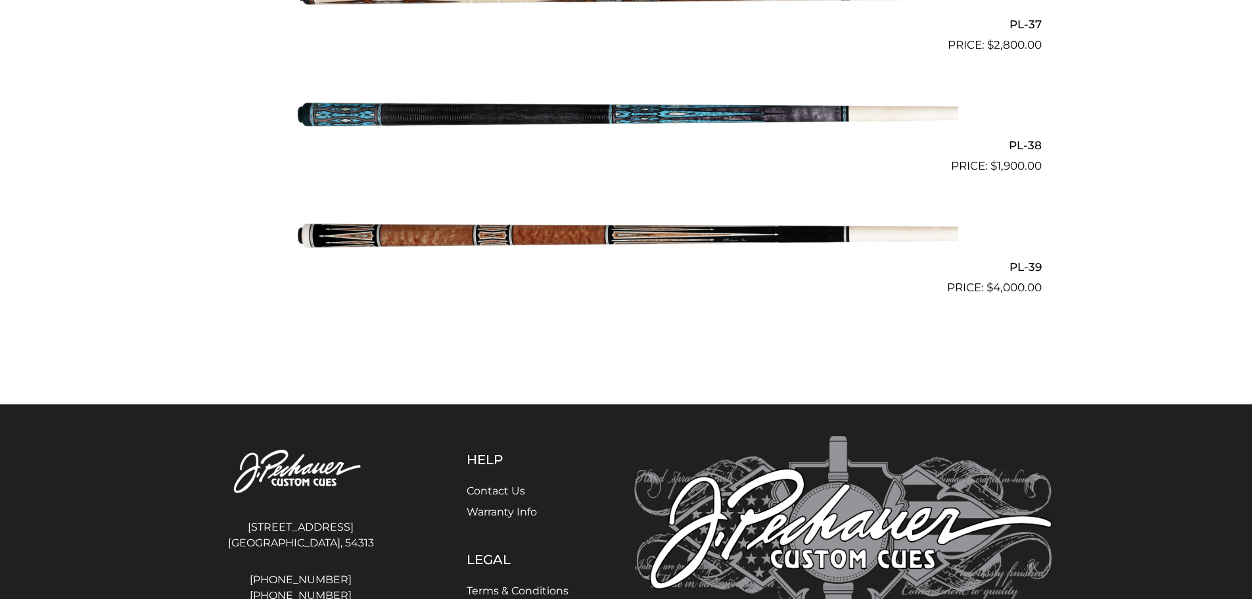
scroll to position [3733, 0]
